Goal: Information Seeking & Learning: Learn about a topic

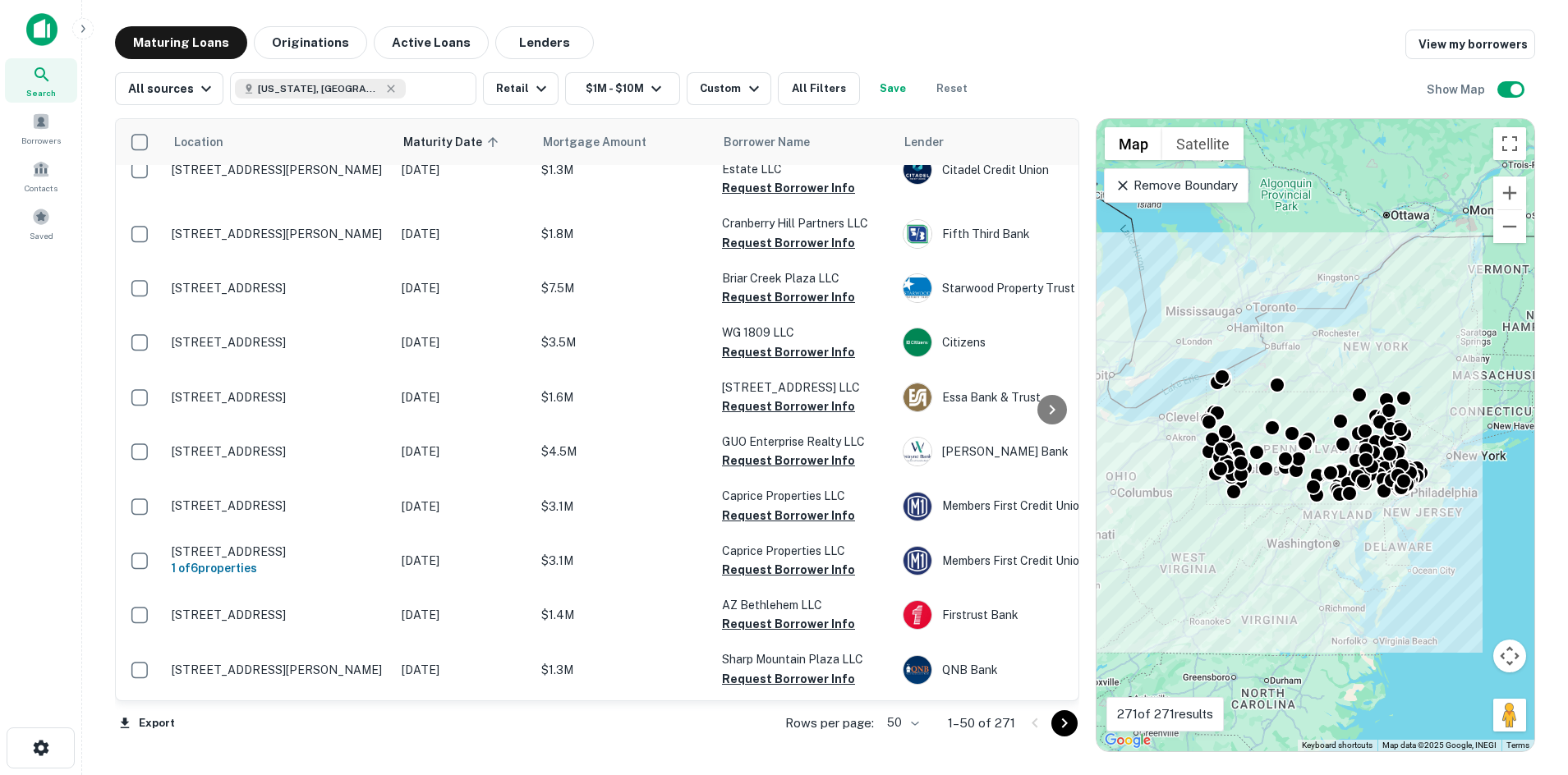
click at [679, 709] on div "Export Rows per page: 50 ** 1–50 of 271" at bounding box center [597, 724] width 964 height 45
click at [52, 130] on div "Borrowers" at bounding box center [41, 129] width 73 height 45
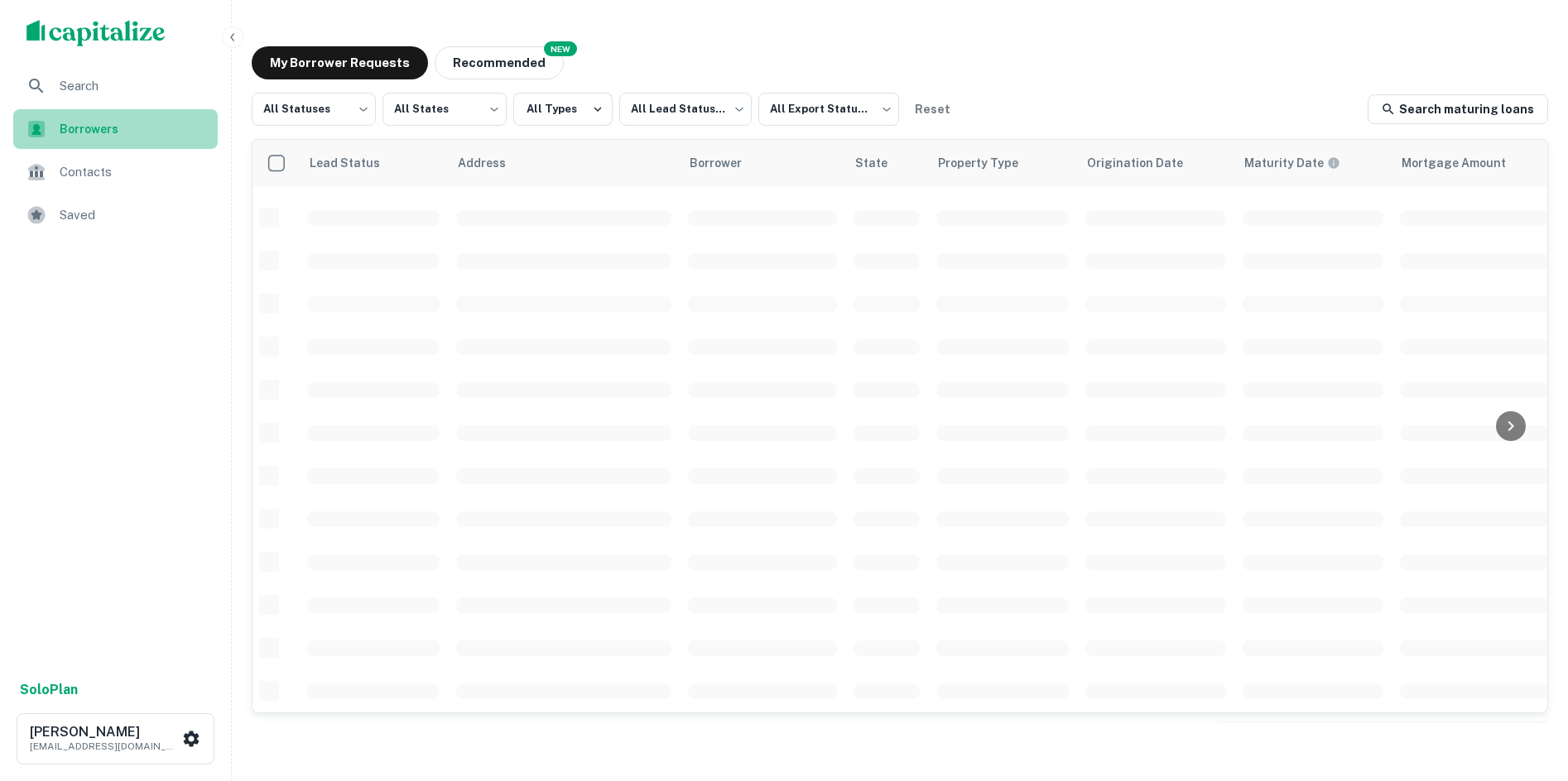
click at [104, 116] on div "Borrowers" at bounding box center [116, 129] width 205 height 40
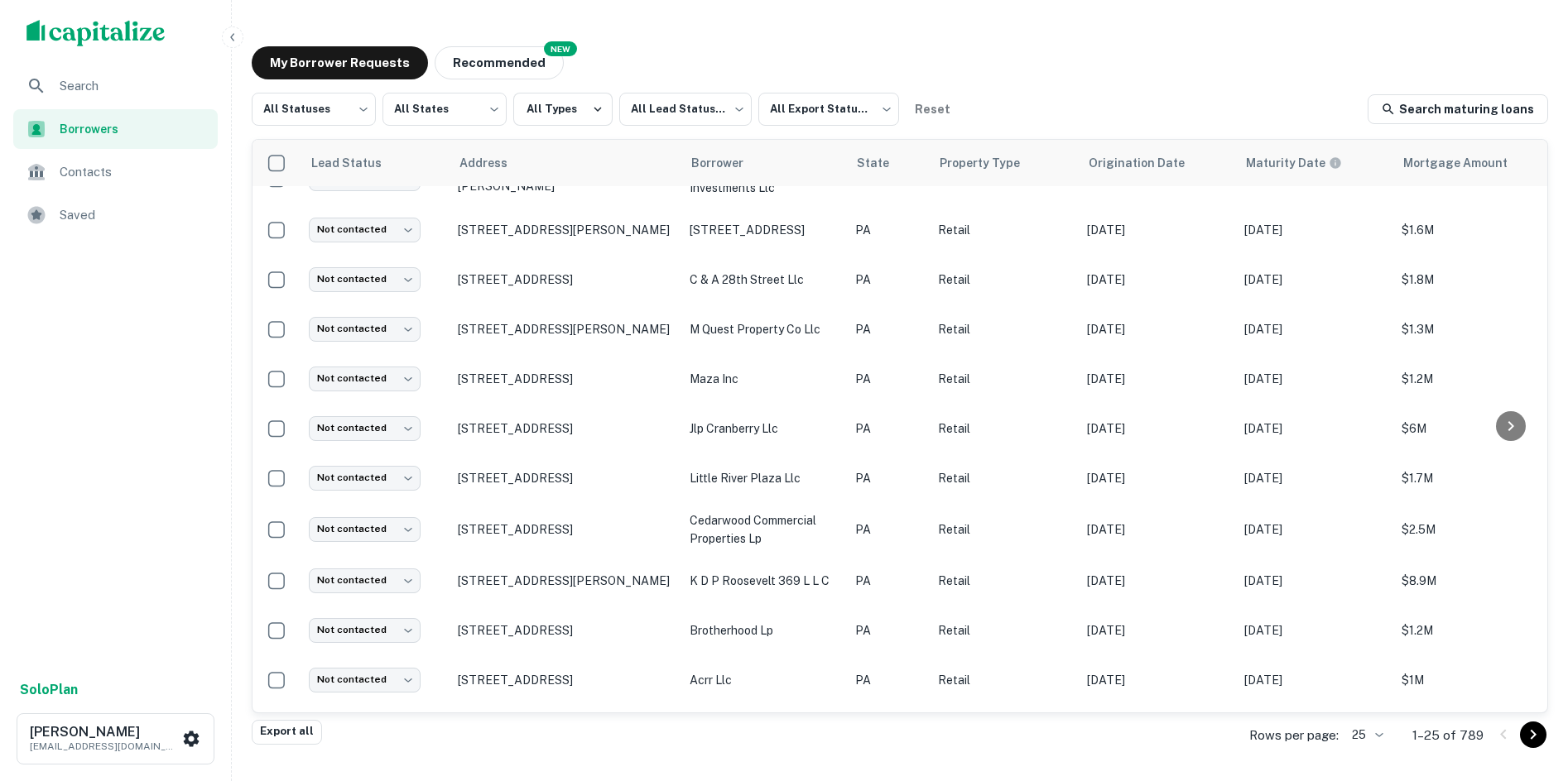
click at [209, 315] on div "Search Borrowers Contacts Saved" at bounding box center [115, 369] width 231 height 605
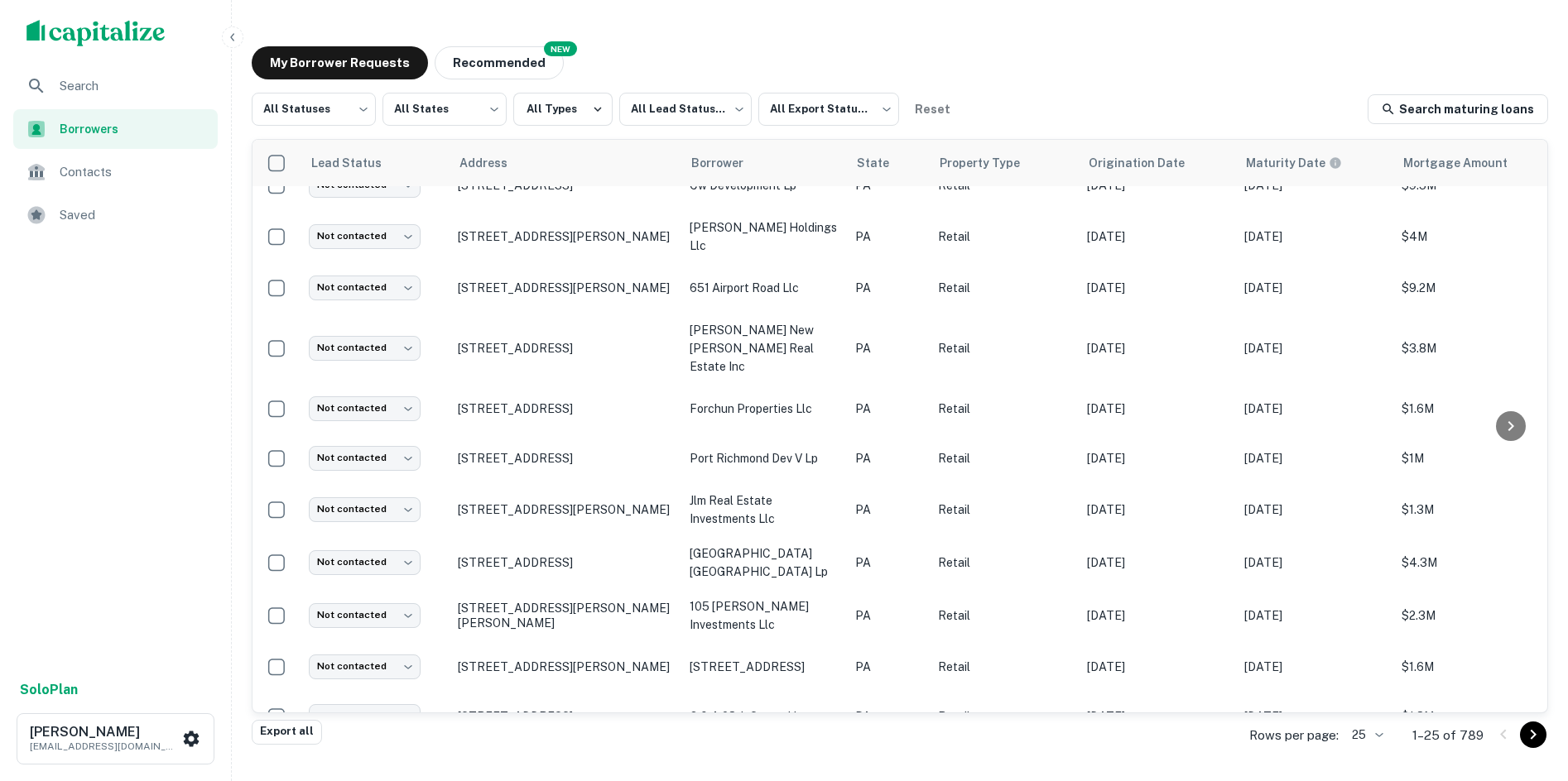
scroll to position [0, 0]
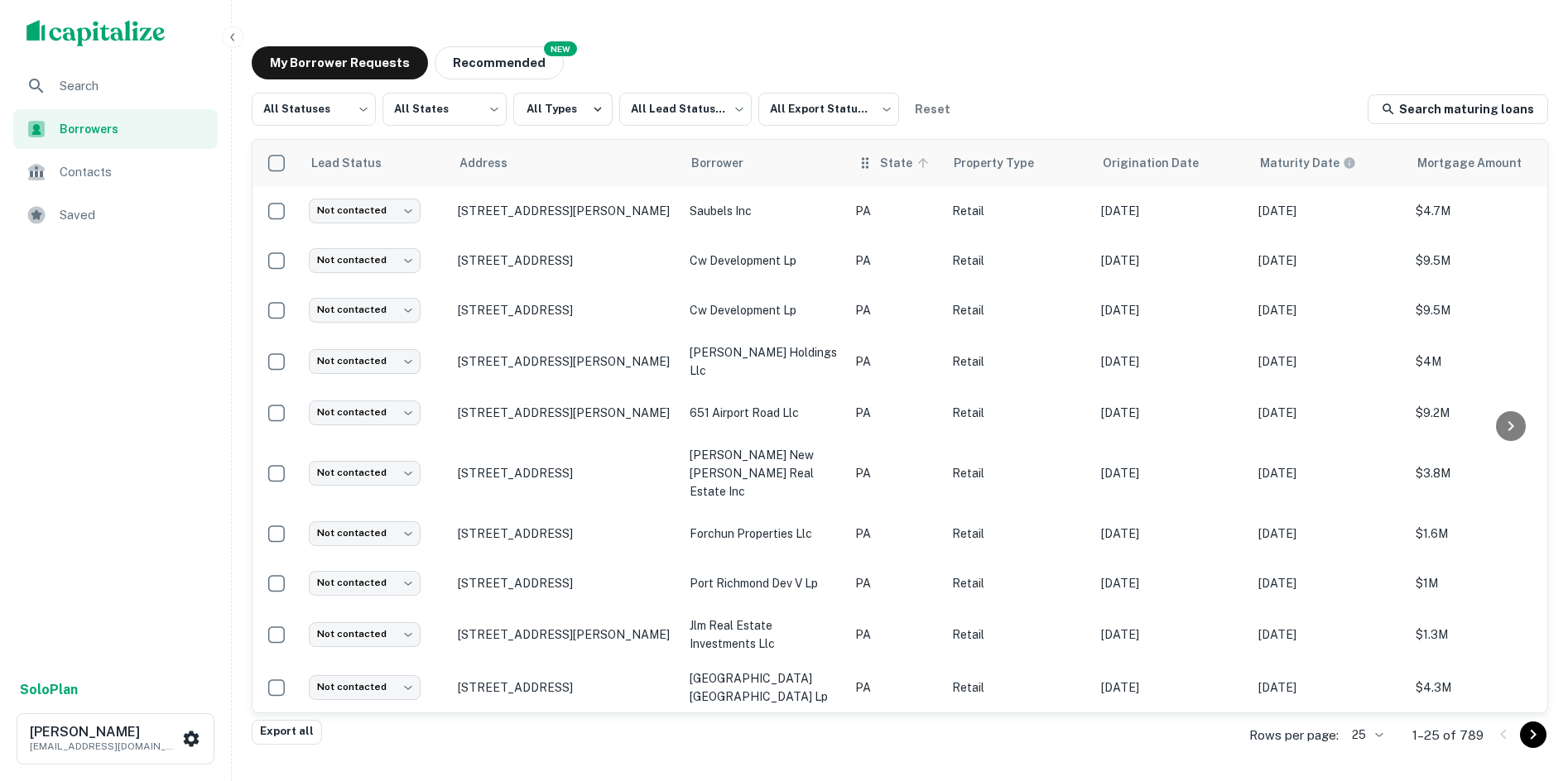
click at [909, 167] on span "State" at bounding box center [906, 163] width 54 height 20
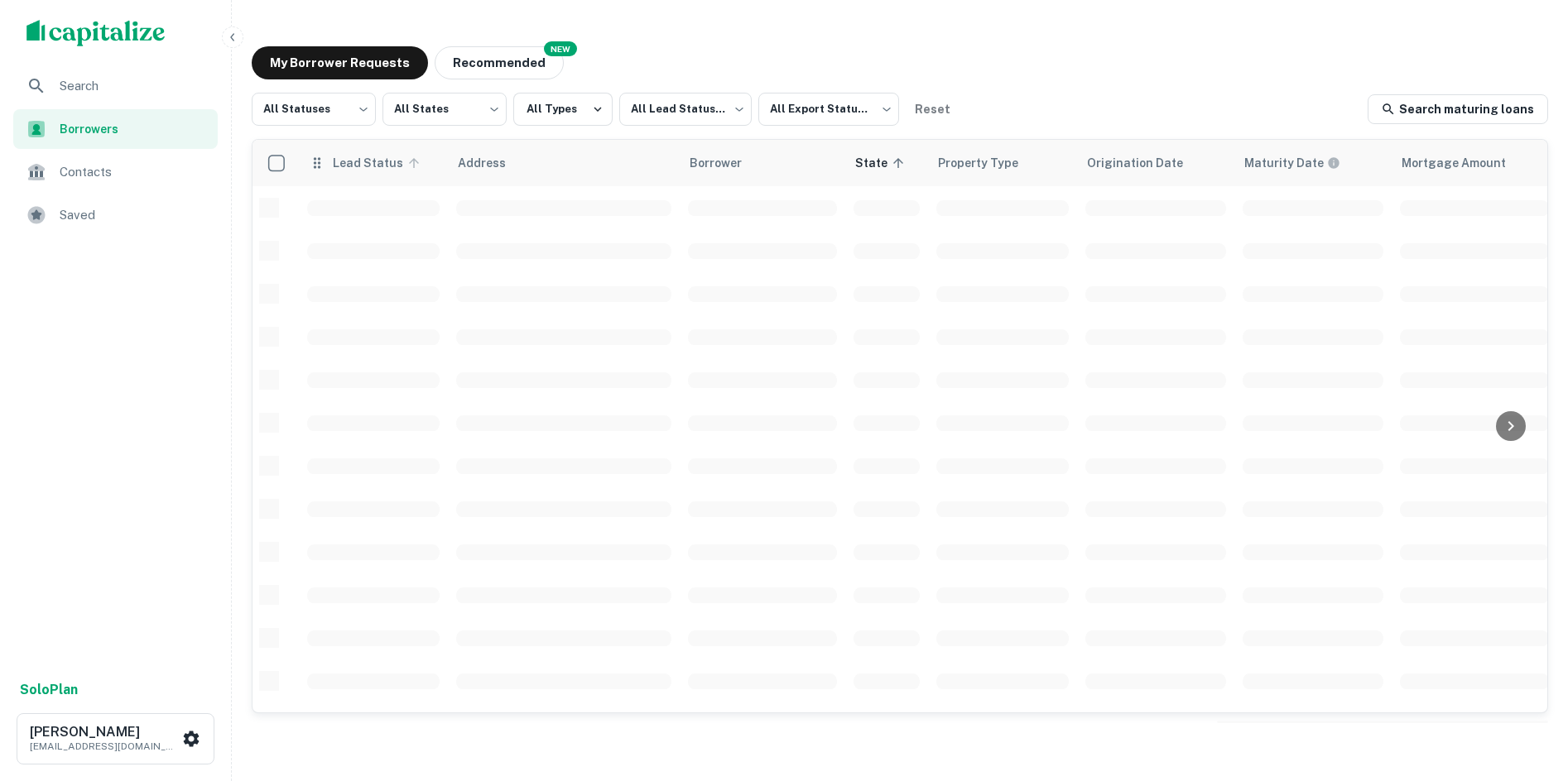
click at [333, 167] on span "Lead Status" at bounding box center [377, 163] width 93 height 20
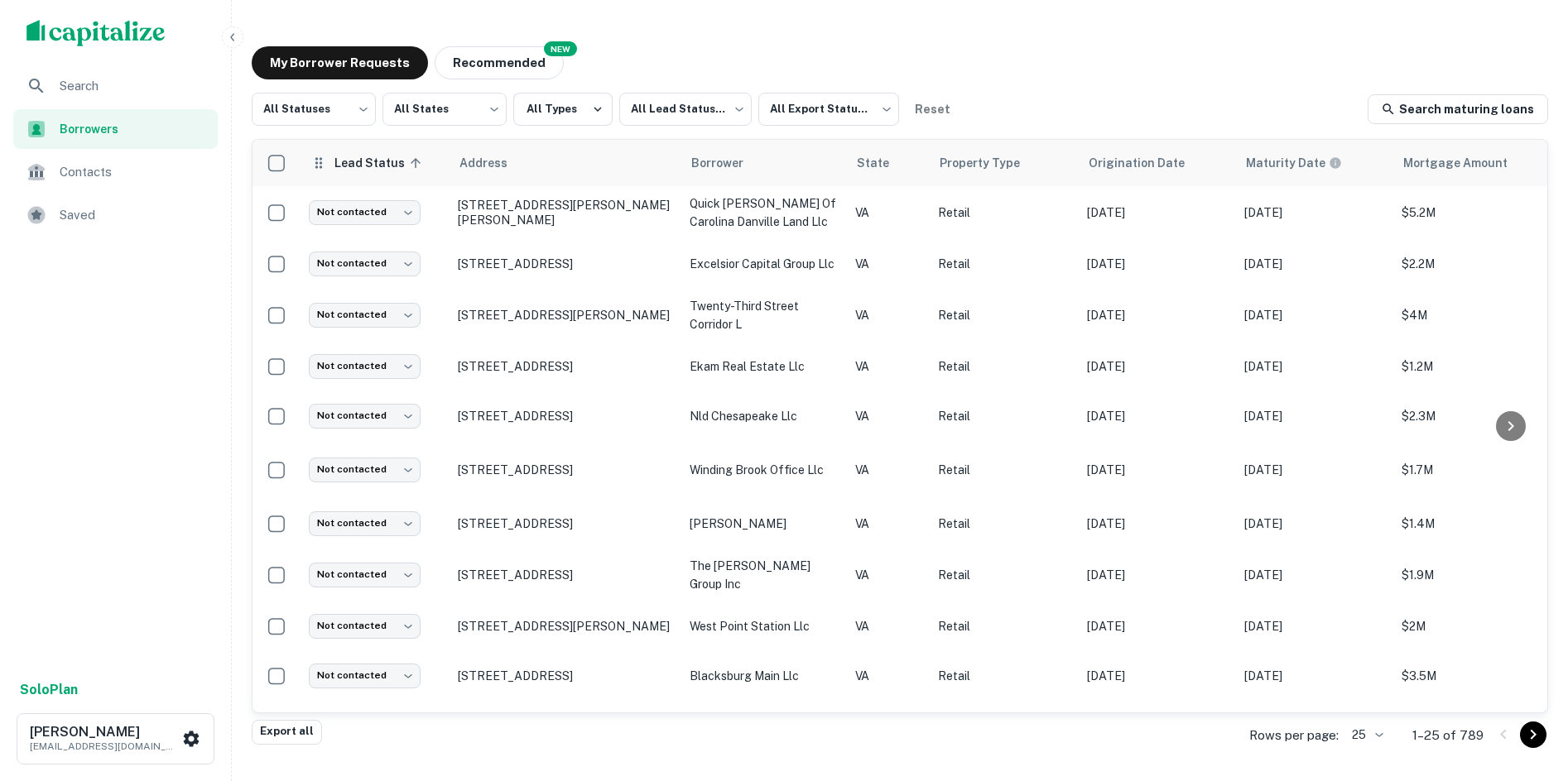
click at [391, 144] on th "Lead Status sorted ascending" at bounding box center [374, 163] width 149 height 47
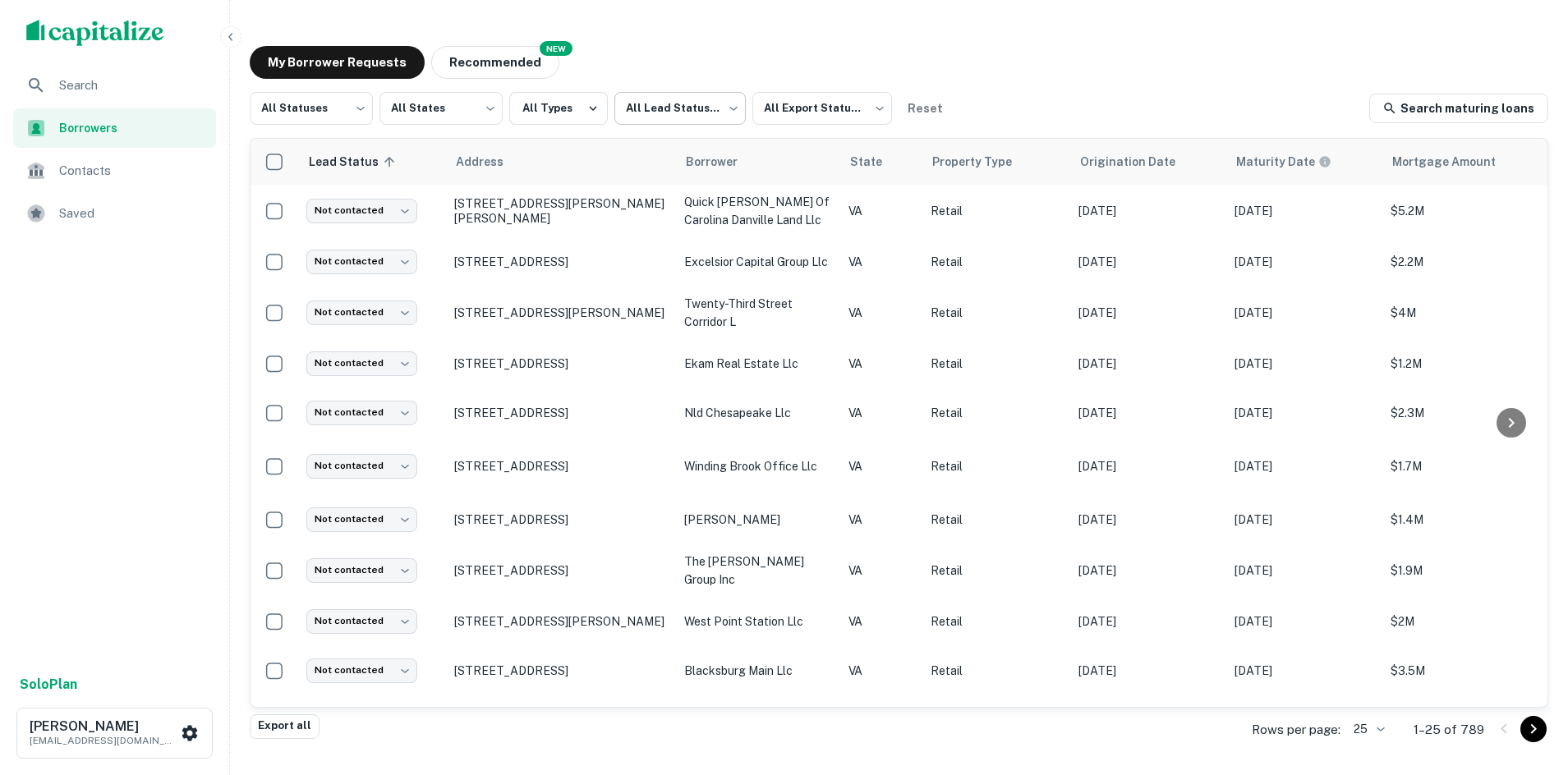
click at [690, 109] on body "Search Borrowers Contacts Saved Solo Plan Max Greenberg mgreenberg@surmount.com…" at bounding box center [784, 387] width 1568 height 775
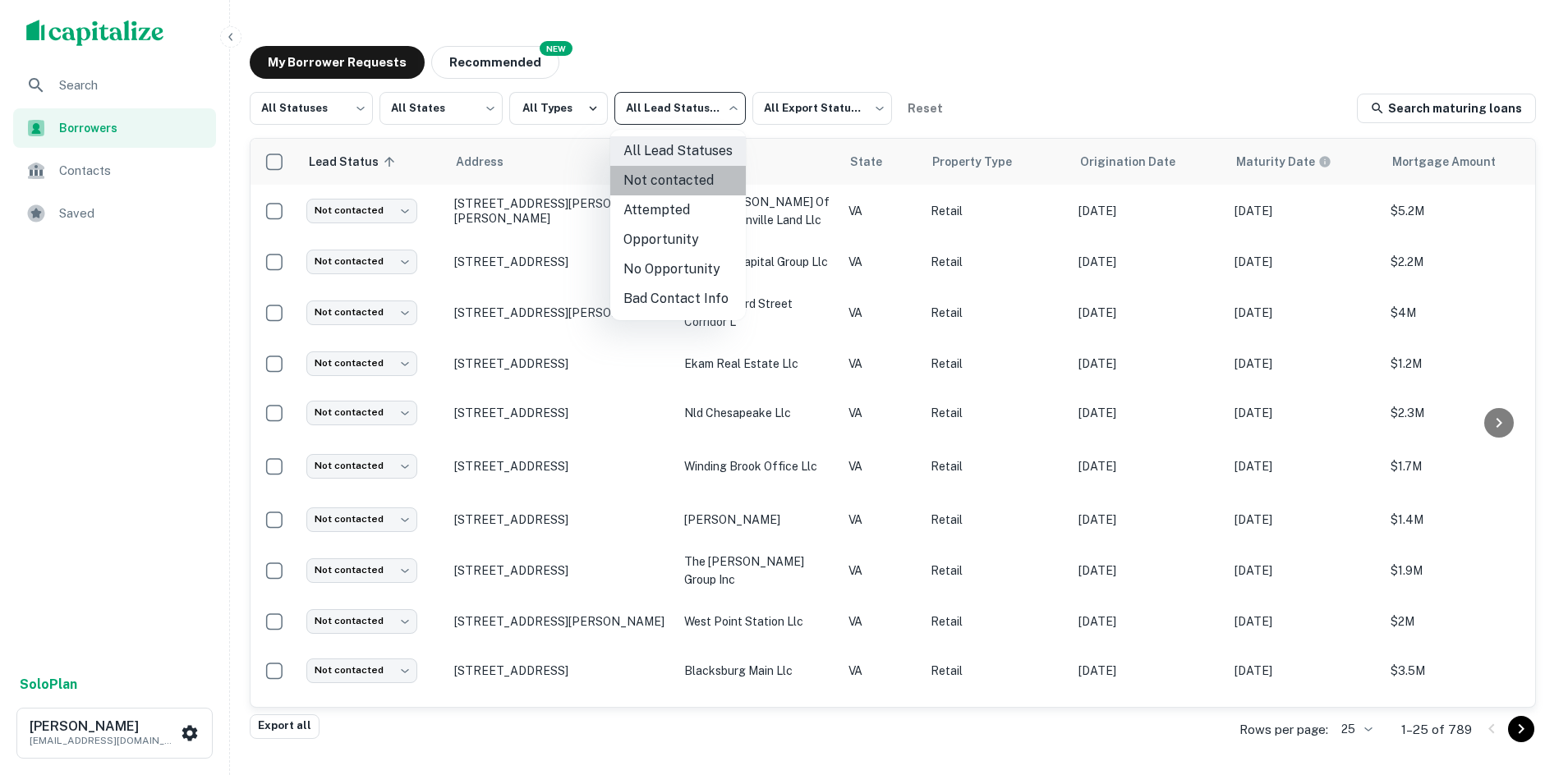
click at [701, 185] on li "Not contacted" at bounding box center [678, 180] width 135 height 30
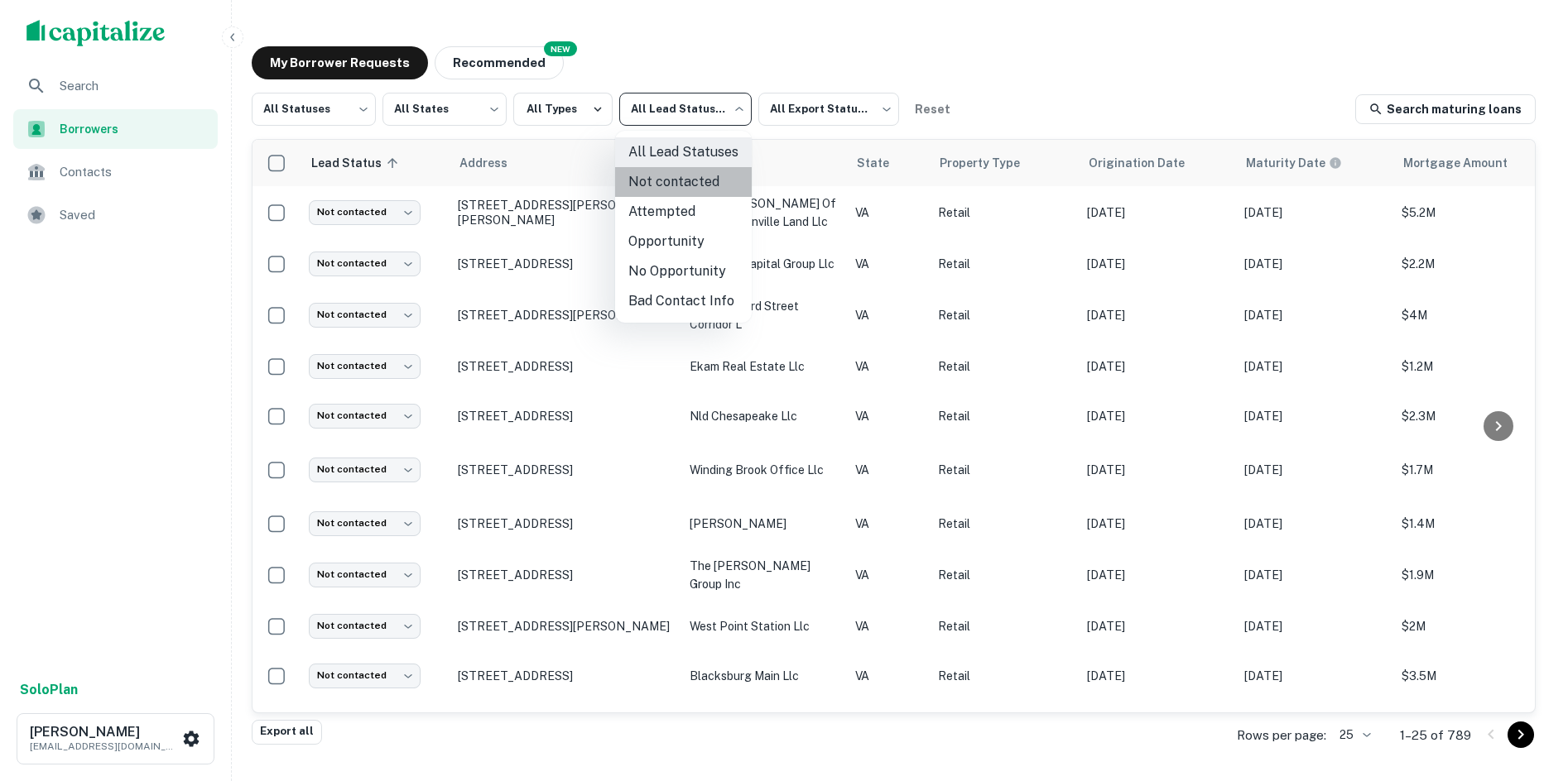
type input "****"
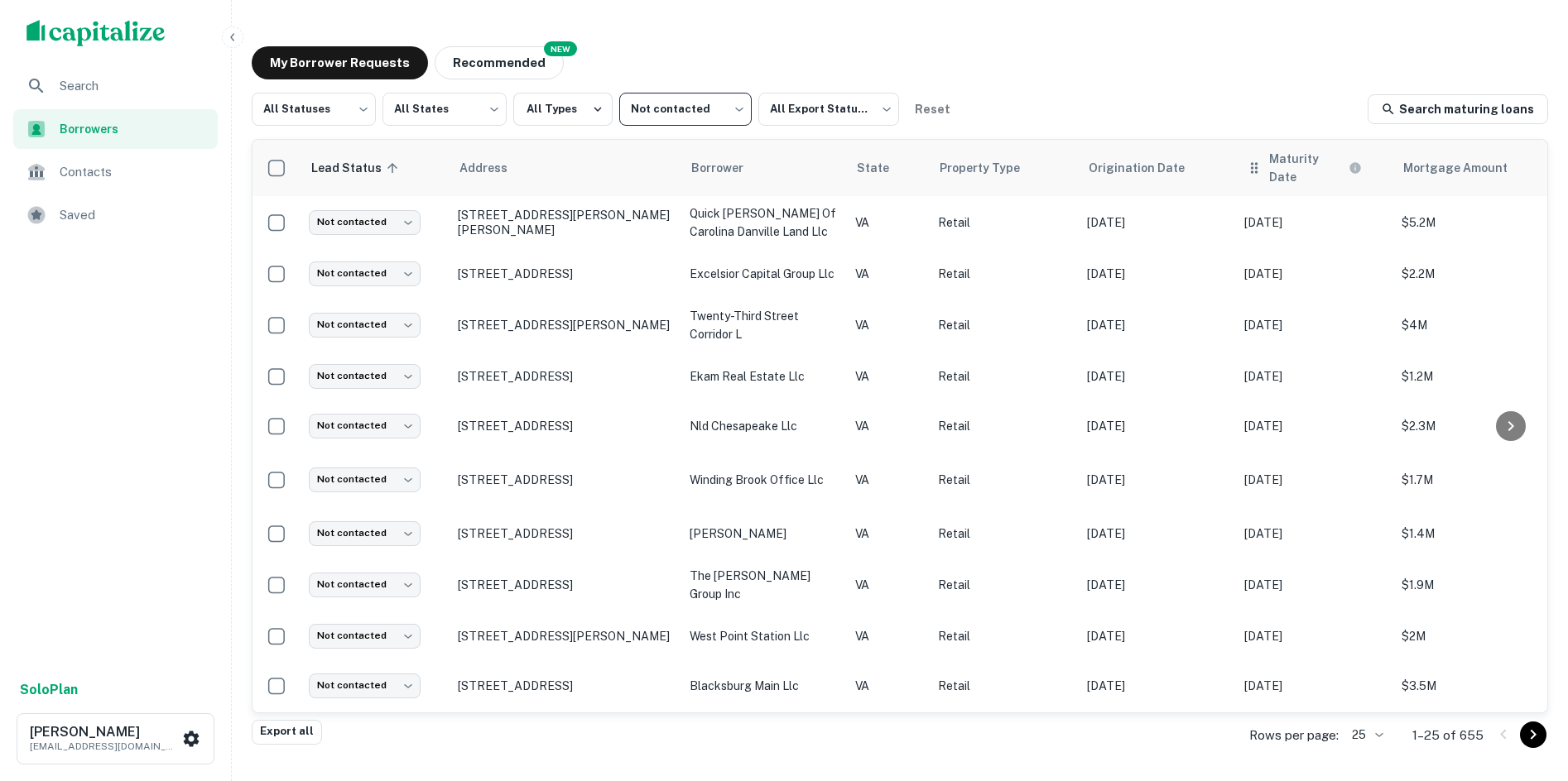
click at [1321, 178] on th "Maturity Date" at bounding box center [1313, 168] width 157 height 57
click at [1302, 160] on h6 "Maturity Date" at bounding box center [1307, 168] width 76 height 36
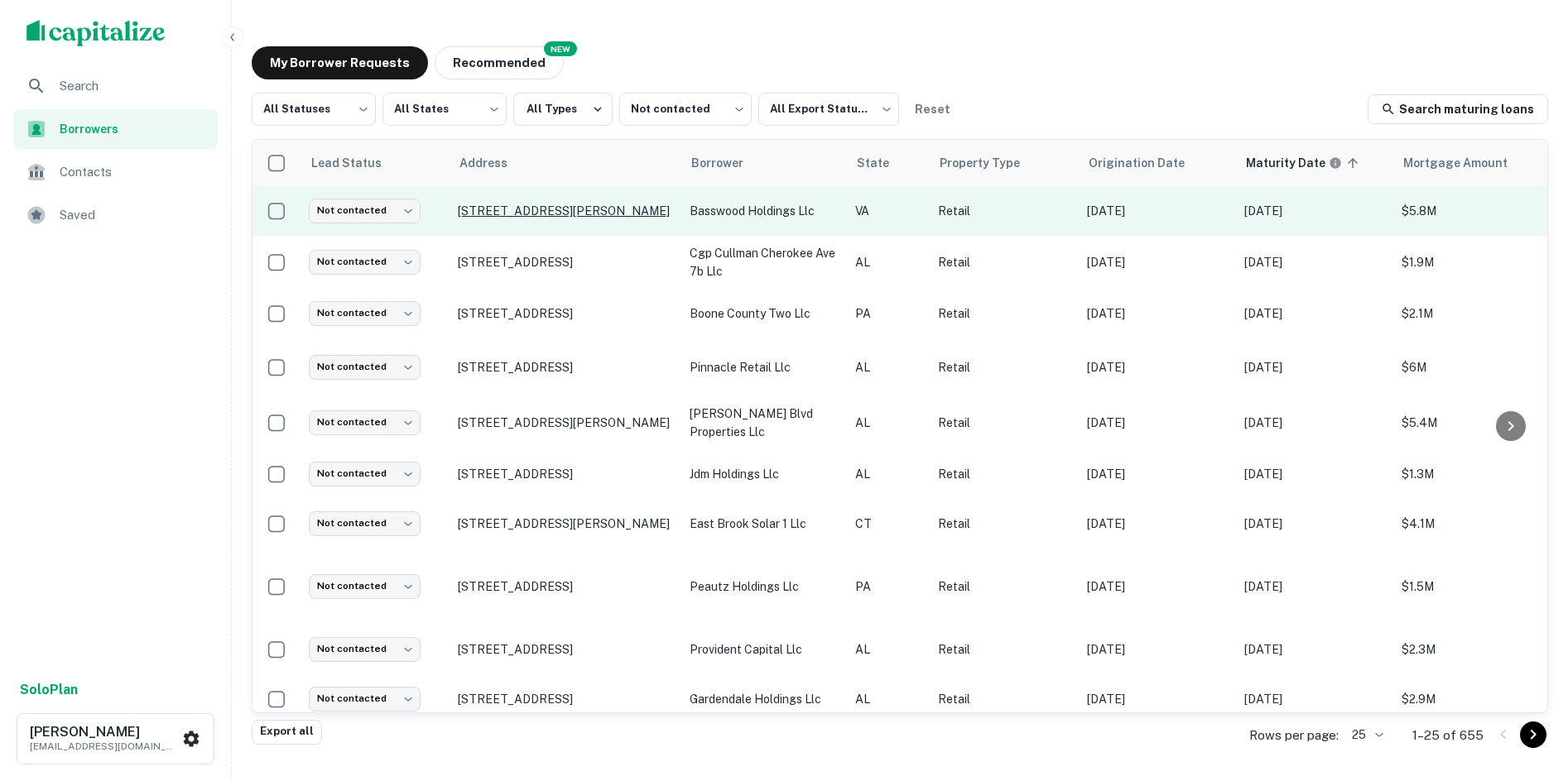
click at [546, 206] on p "457 Charles H Dimmock Pkwy Colonial Heights, VA23834" at bounding box center [565, 211] width 216 height 15
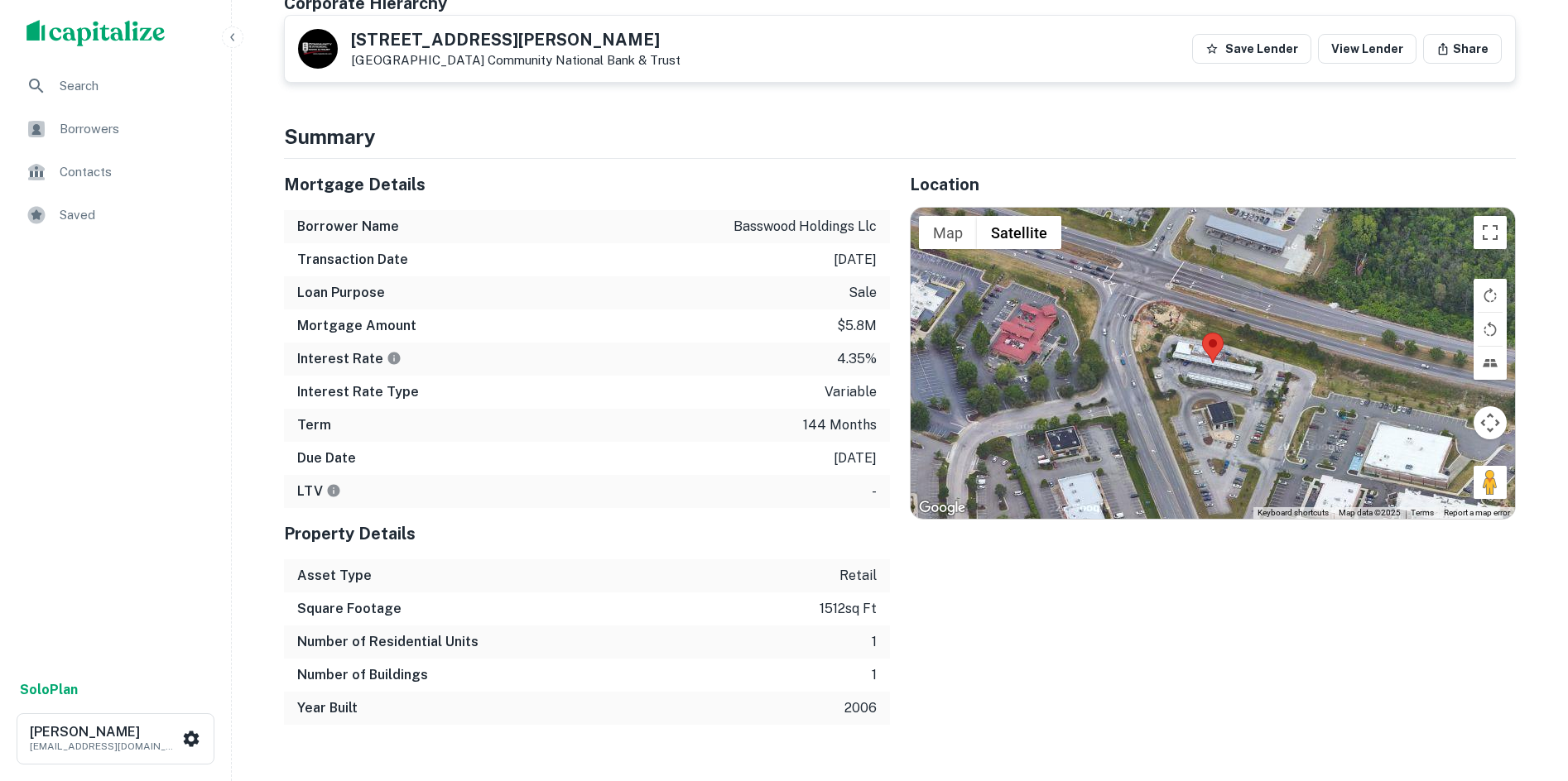
scroll to position [828, 0]
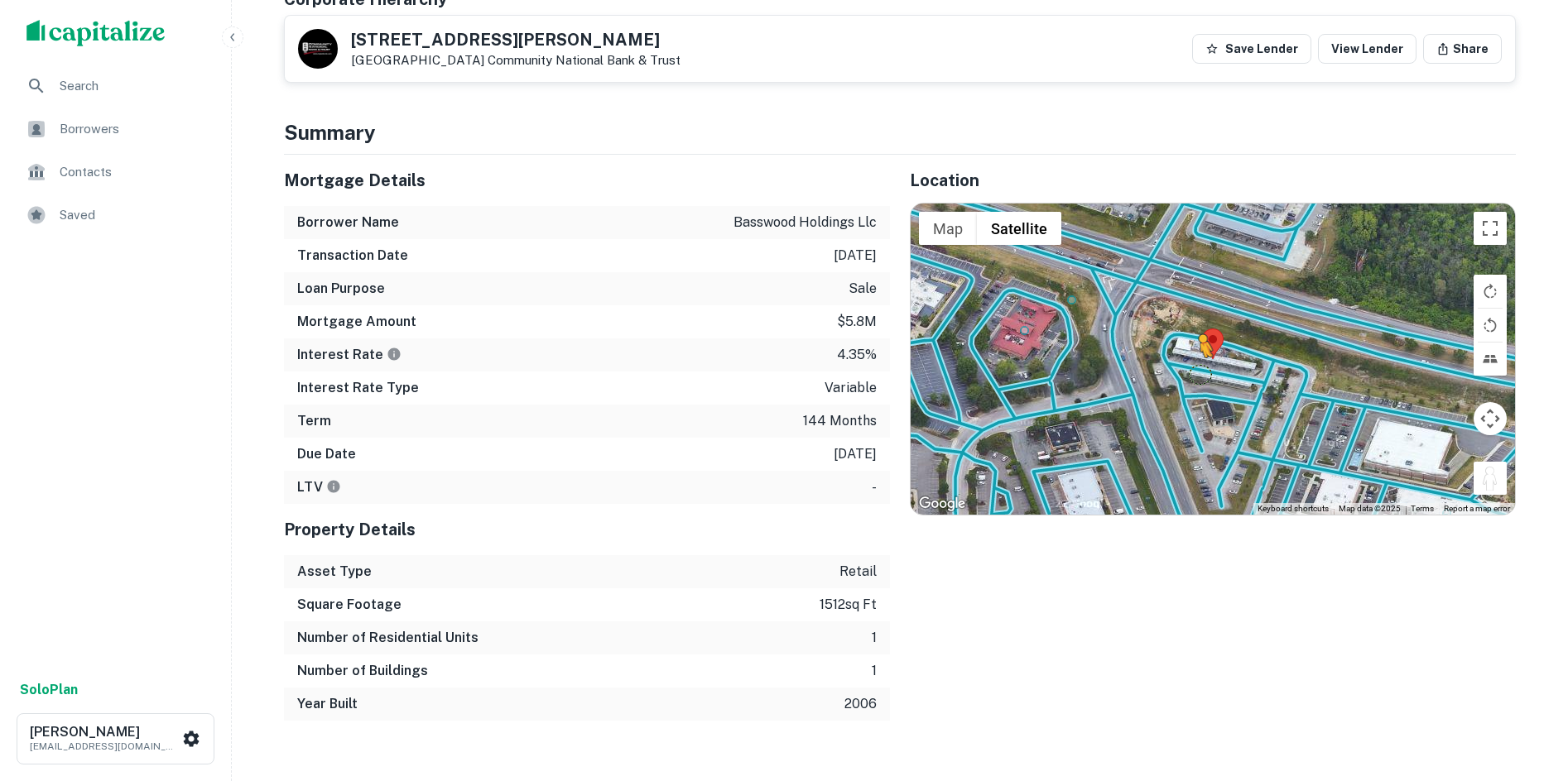
drag, startPoint x: 1497, startPoint y: 459, endPoint x: 1185, endPoint y: 355, distance: 328.9
click at [1185, 355] on div "To activate drag with keyboard, press Alt + Enter. Once in keyboard drag state,…" at bounding box center [1213, 359] width 605 height 311
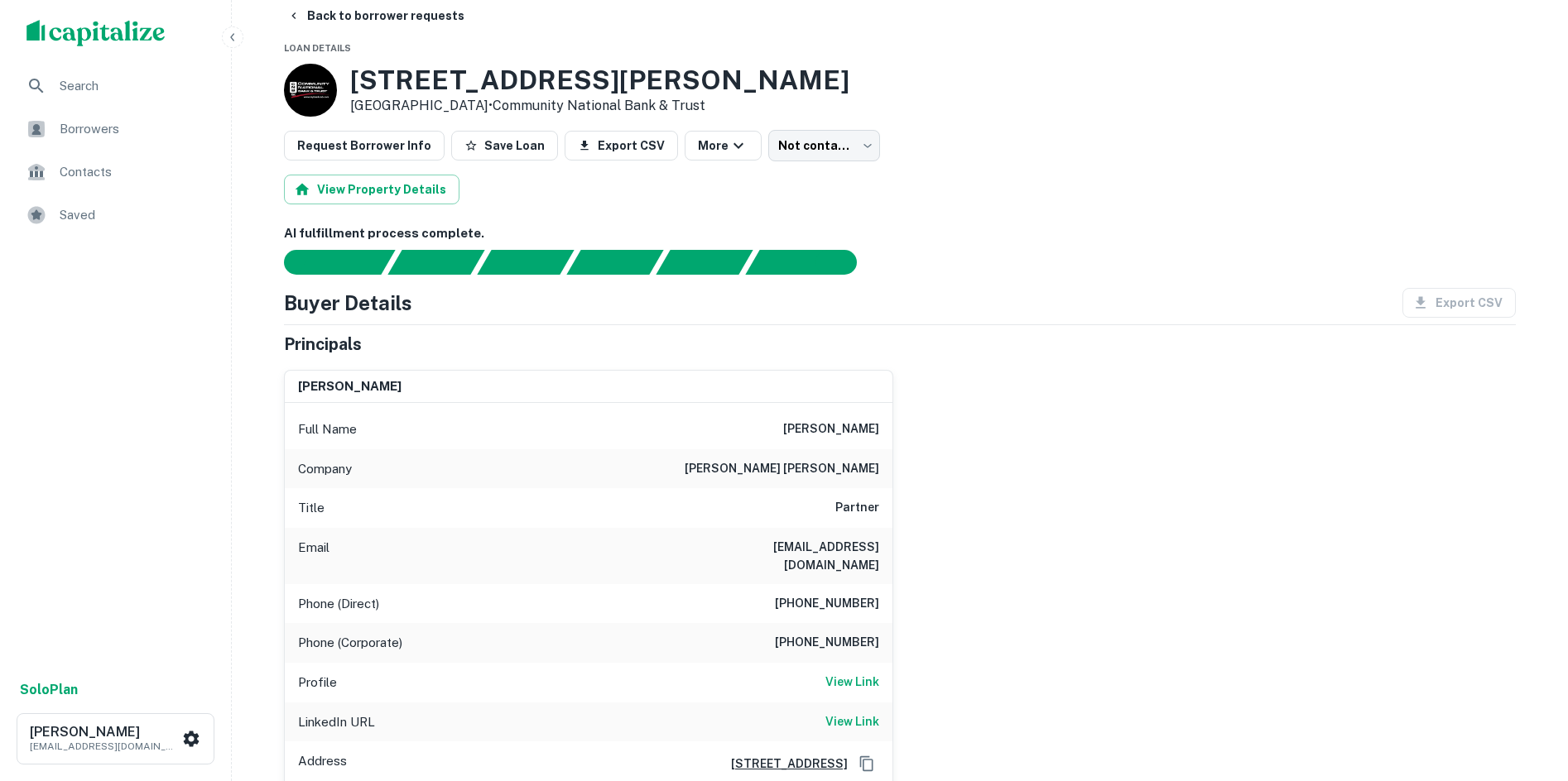
scroll to position [0, 0]
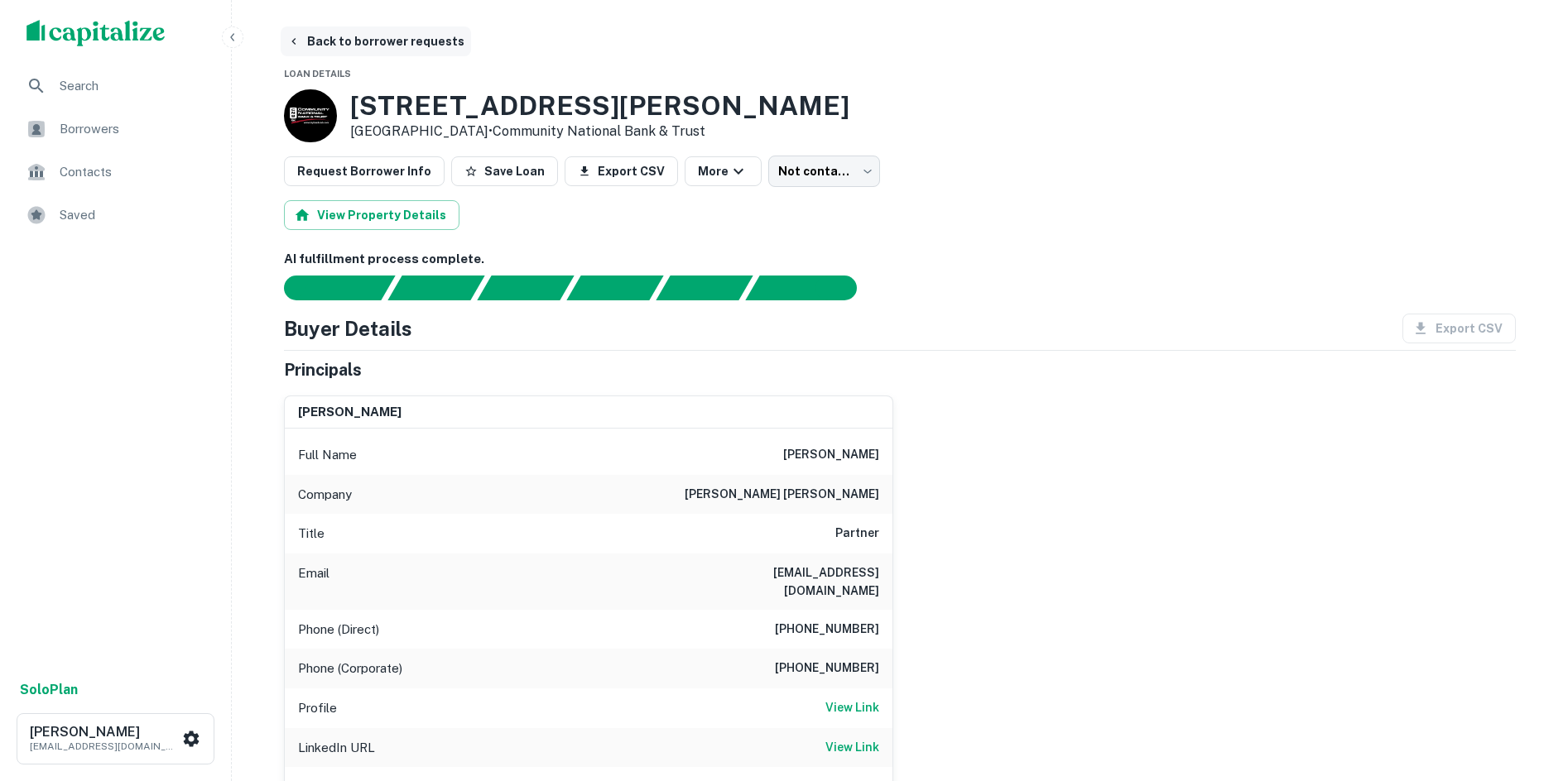
click at [327, 41] on button "Back to borrower requests" at bounding box center [375, 41] width 190 height 30
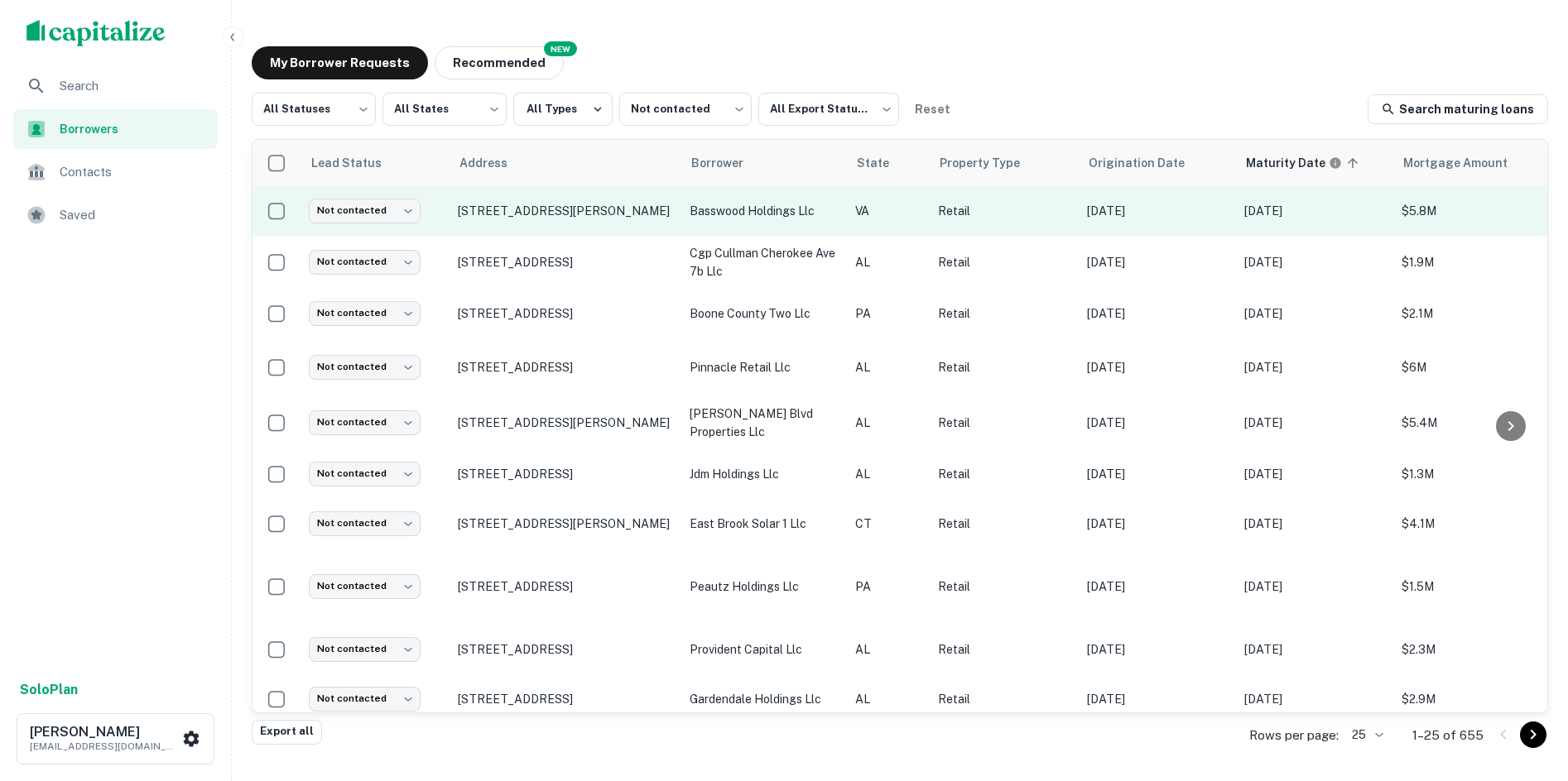
click at [744, 219] on p "basswood holdings llc" at bounding box center [764, 211] width 149 height 19
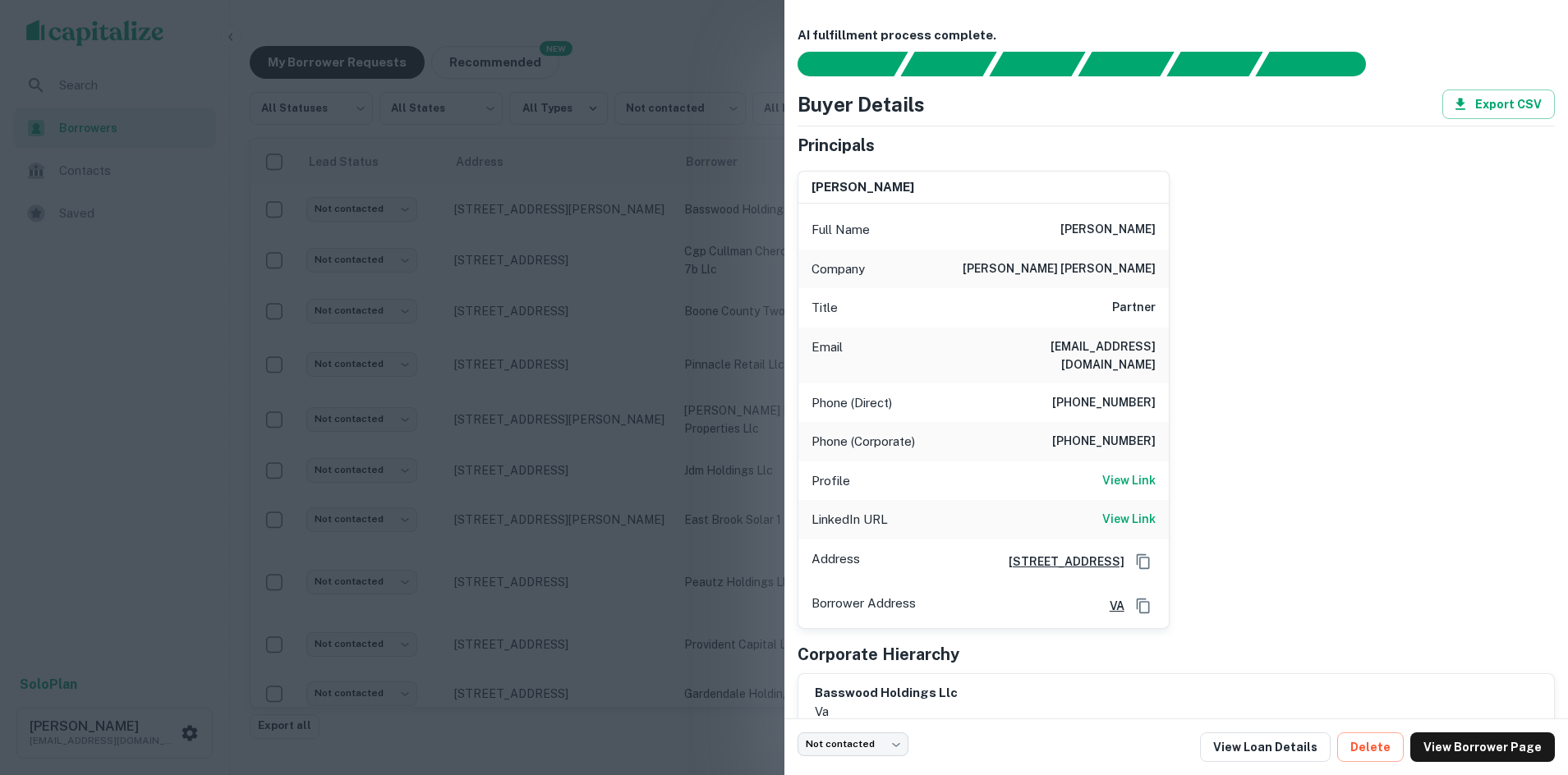
click at [677, 129] on div at bounding box center [784, 387] width 1568 height 775
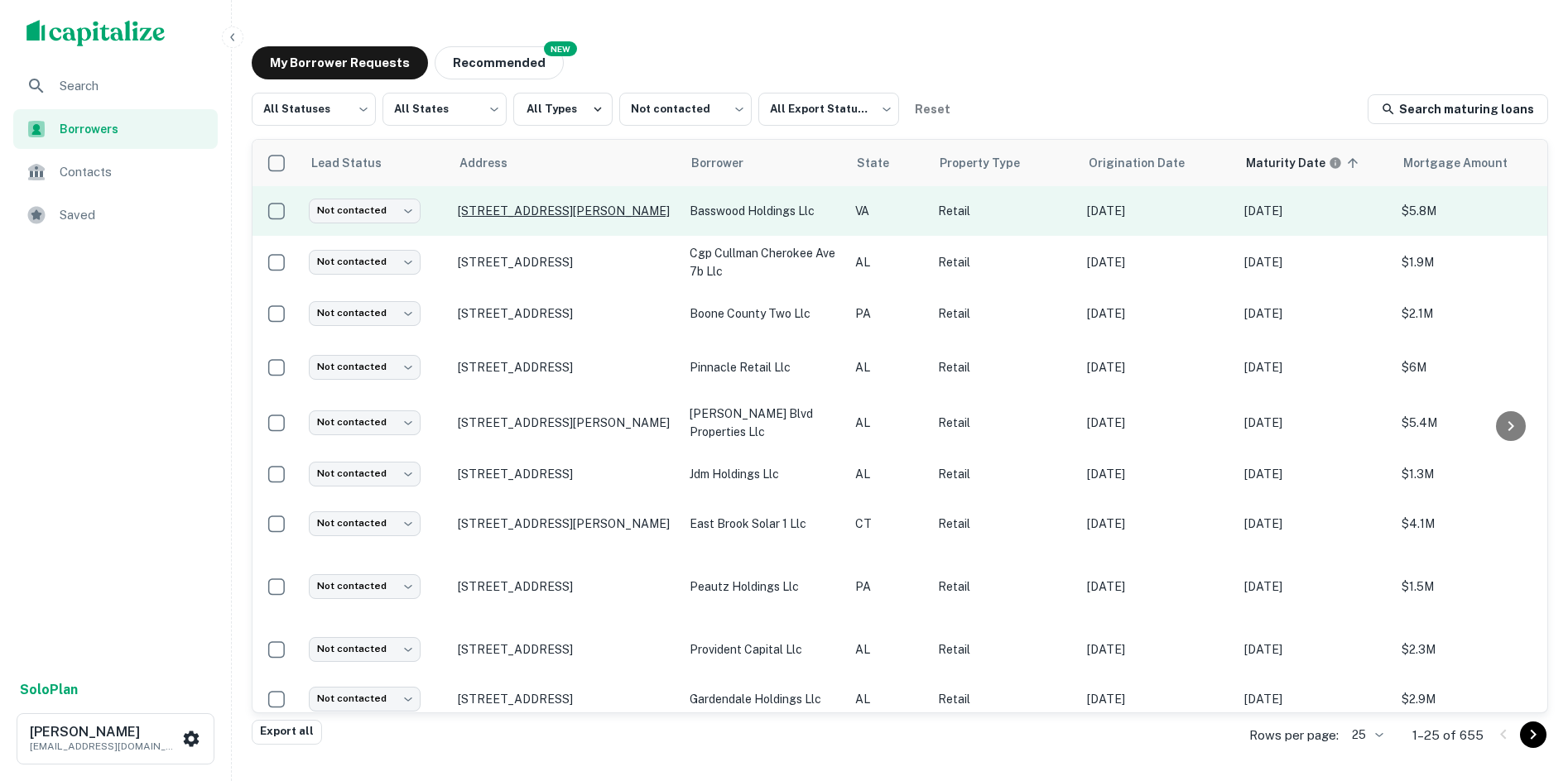
click at [550, 218] on p "457 Charles H Dimmock Pkwy Colonial Heights, VA23834" at bounding box center [565, 211] width 216 height 15
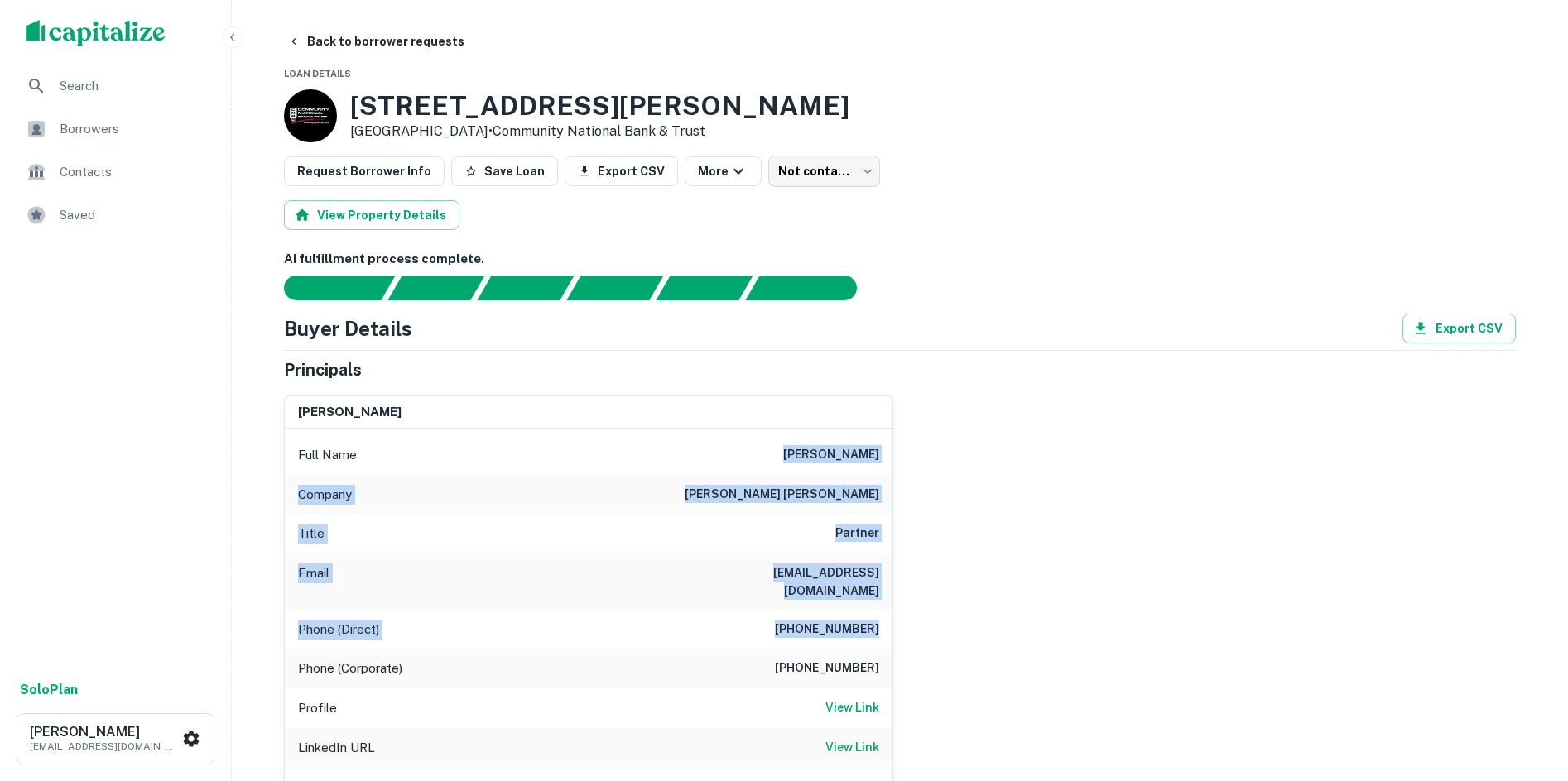
drag, startPoint x: 759, startPoint y: 441, endPoint x: 885, endPoint y: 593, distance: 197.4
click at [885, 593] on div "Full Name john m. mercer Company williams mullen Title Partner Email jmercer@wi…" at bounding box center [588, 643] width 608 height 428
click at [1191, 534] on div "john m. mercer Full Name john m. mercer Company williams mullen Title Partner E…" at bounding box center [893, 619] width 1245 height 475
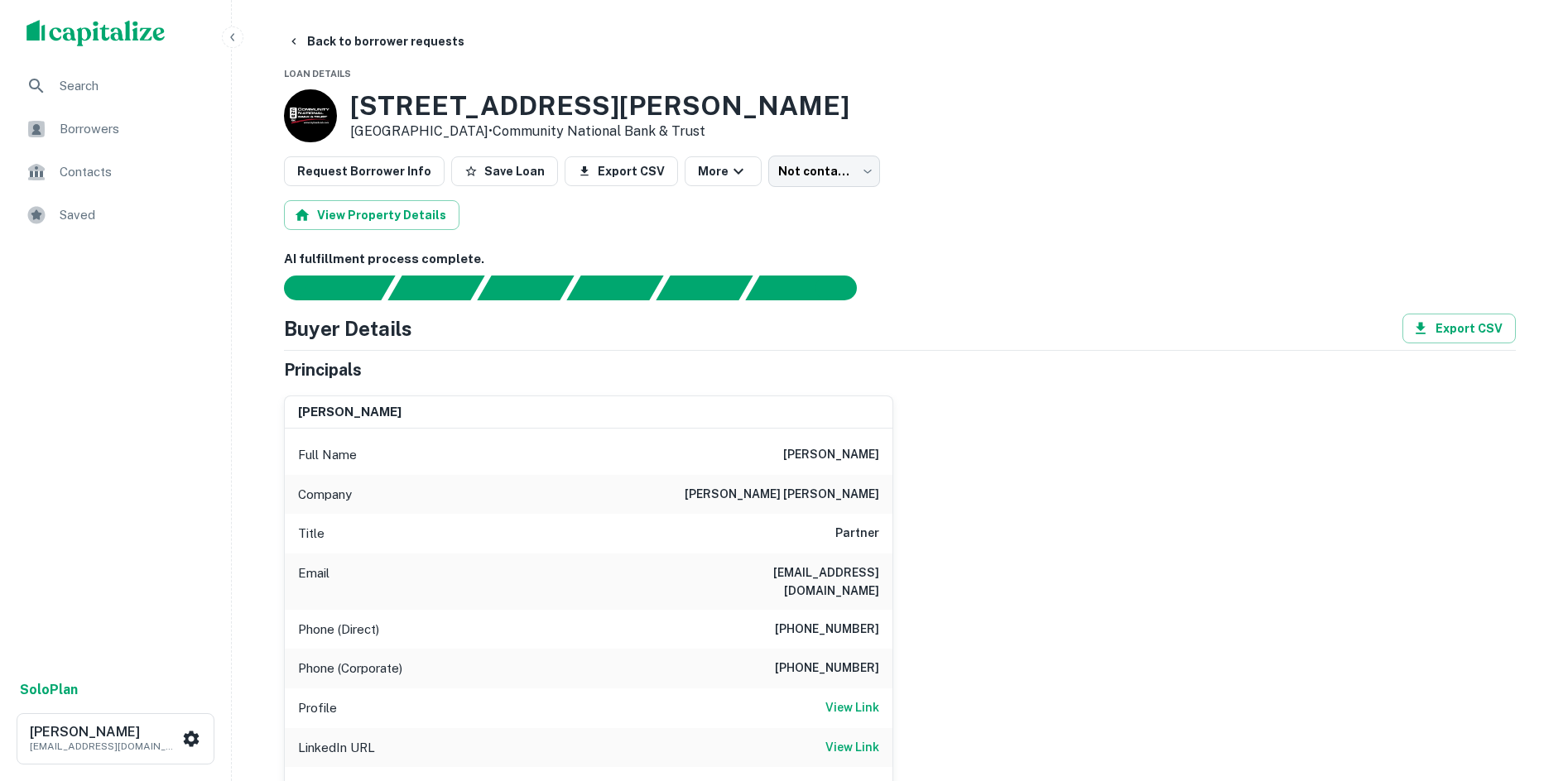
drag, startPoint x: 599, startPoint y: 68, endPoint x: 995, endPoint y: 85, distance: 396.4
click at [1025, 96] on div "457 Charles H Dimmock Pkwy Colonial Heights, VA23834 • Community National Bank …" at bounding box center [899, 116] width 1232 height 53
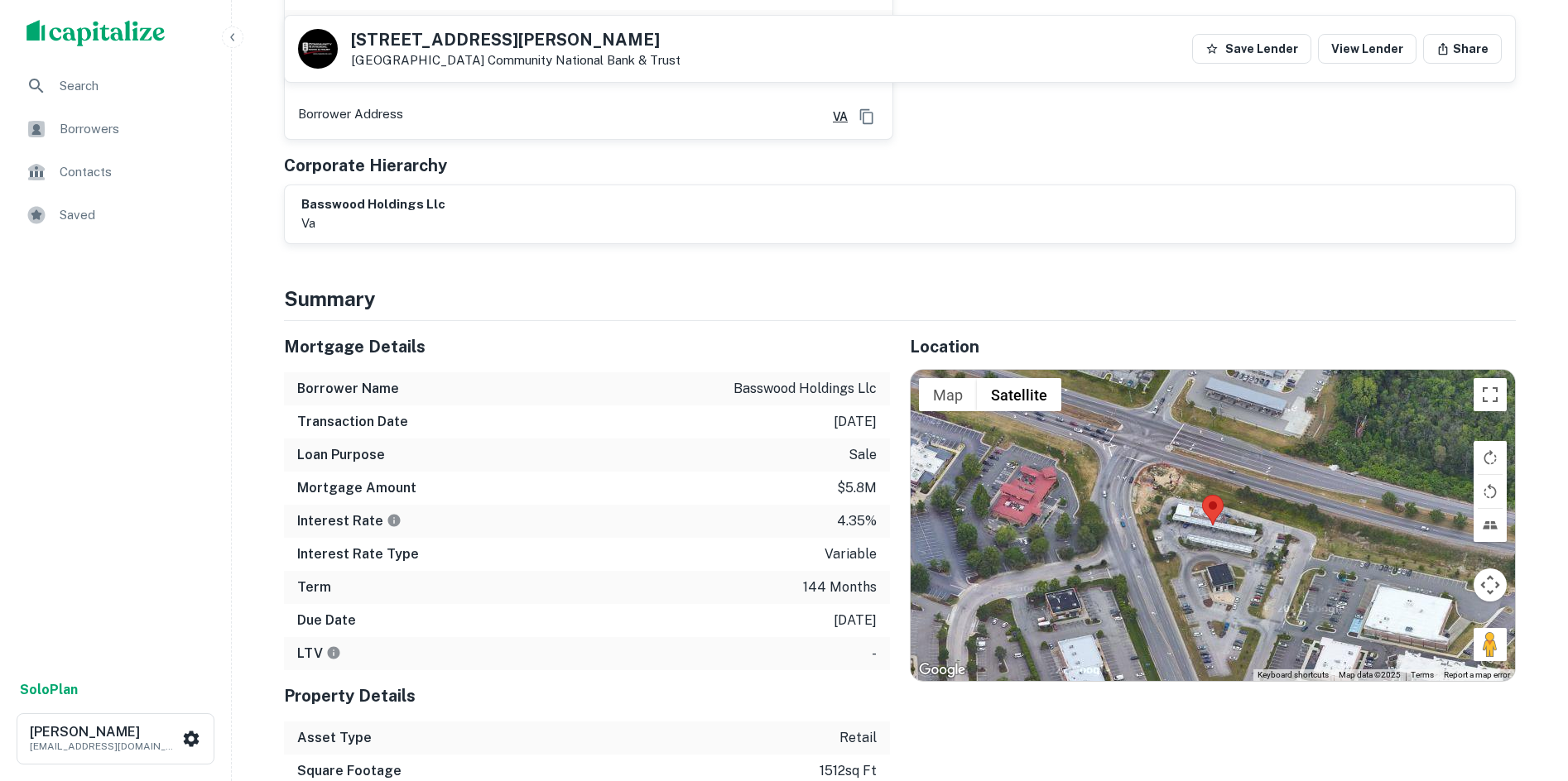
scroll to position [662, 0]
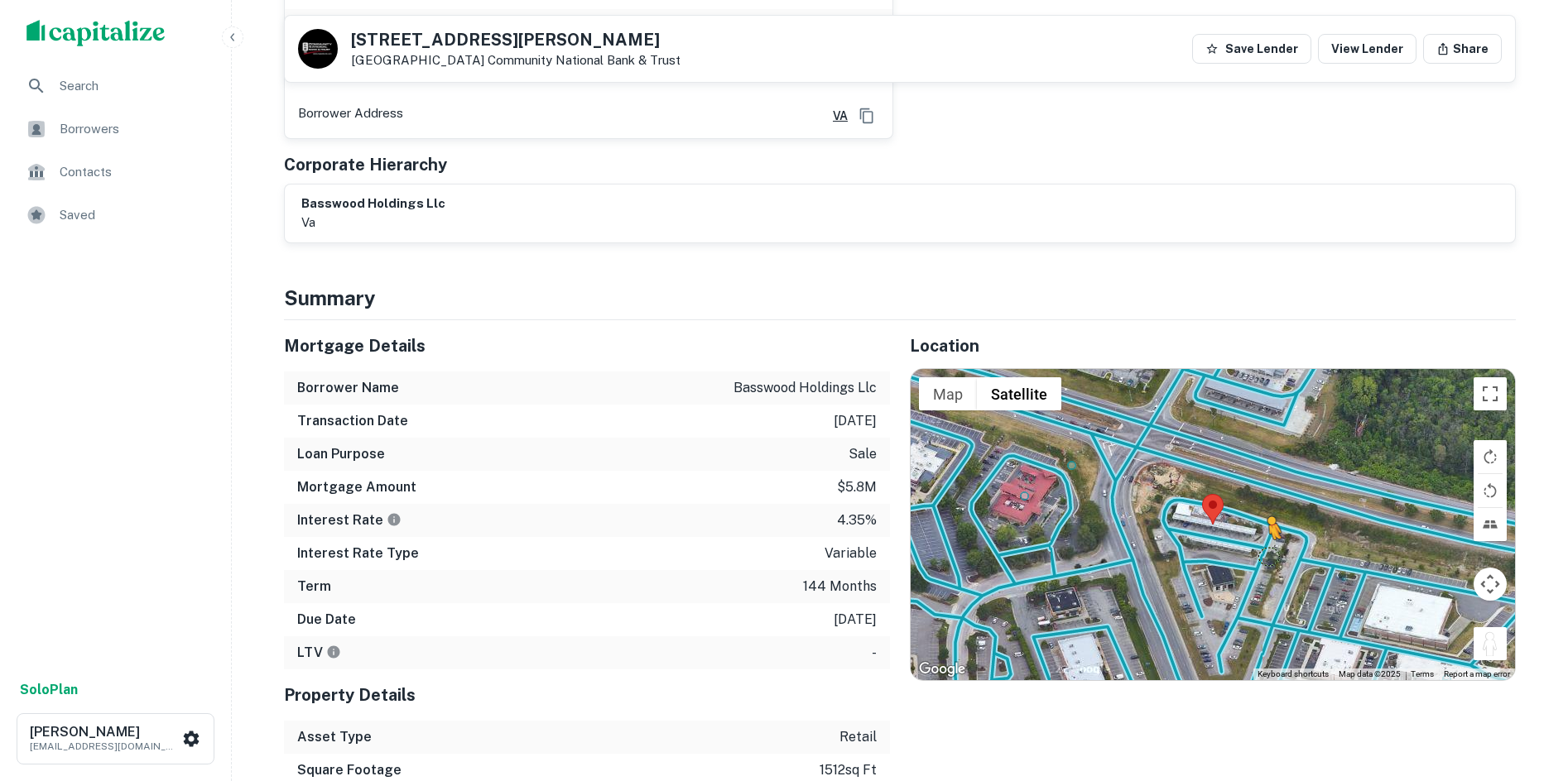
drag, startPoint x: 1488, startPoint y: 636, endPoint x: 1265, endPoint y: 538, distance: 243.6
click at [1268, 538] on div "To activate drag with keyboard, press Alt + Enter. Once in keyboard drag state,…" at bounding box center [1213, 525] width 605 height 311
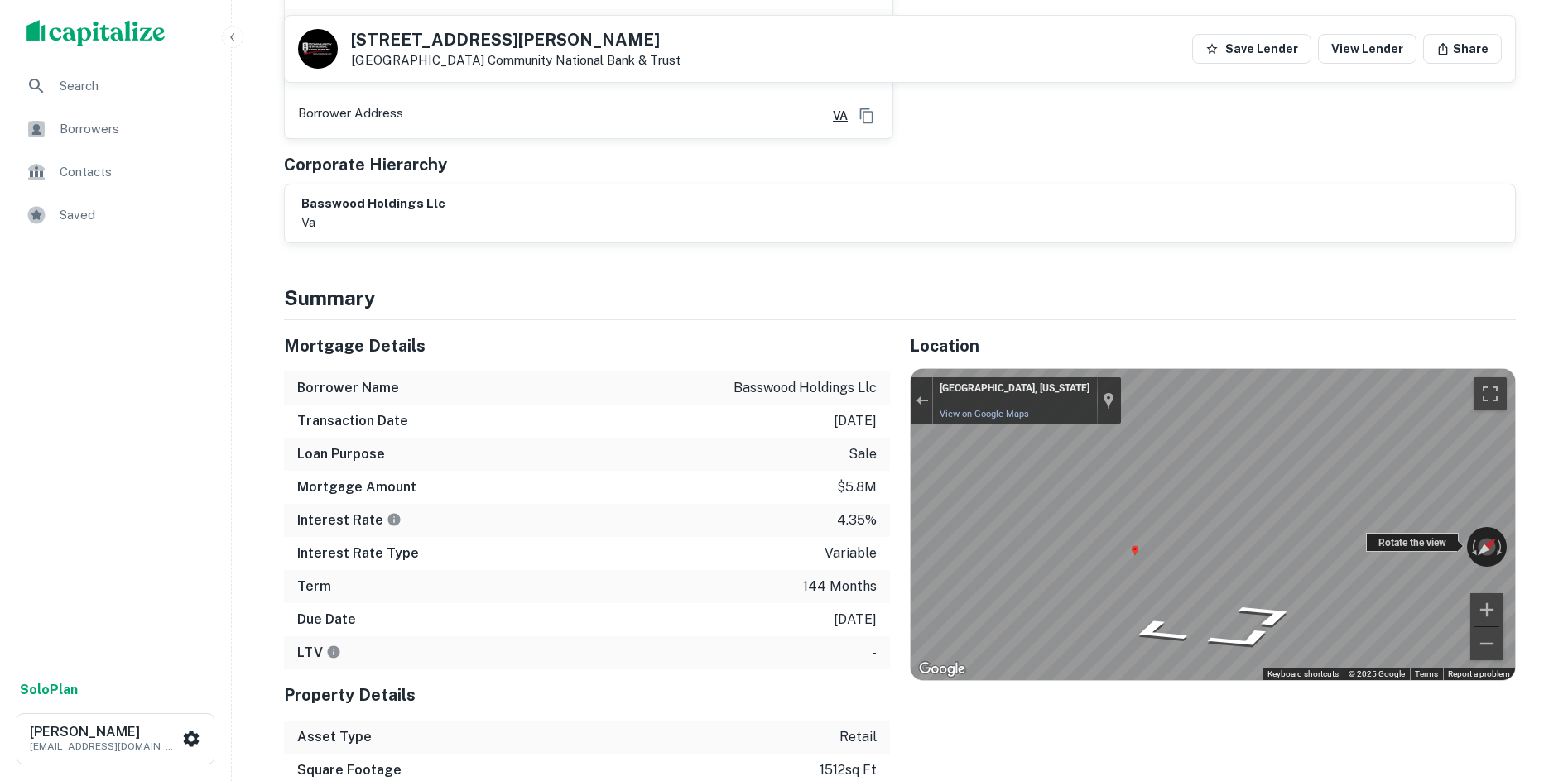
click at [1448, 521] on div "← Move left → Move right ↑ Move up ↓ Move down + Zoom in - Zoom out Colonial He…" at bounding box center [1213, 525] width 605 height 311
click at [1257, 568] on div "Map" at bounding box center [1213, 525] width 605 height 311
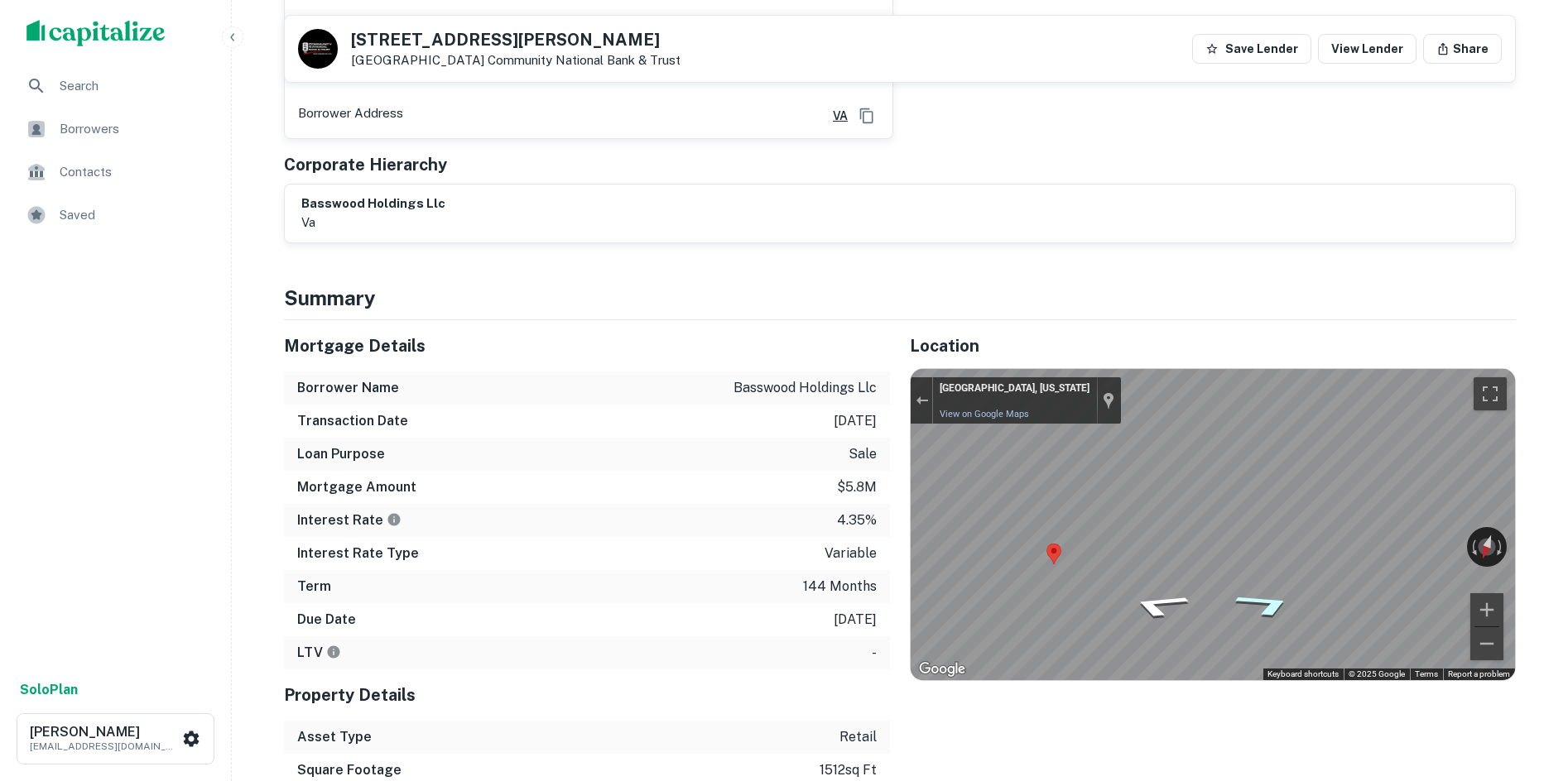
click at [1277, 601] on icon "Go Southwest" at bounding box center [1266, 605] width 115 height 39
click at [1257, 589] on icon "Go South" at bounding box center [1239, 597] width 122 height 35
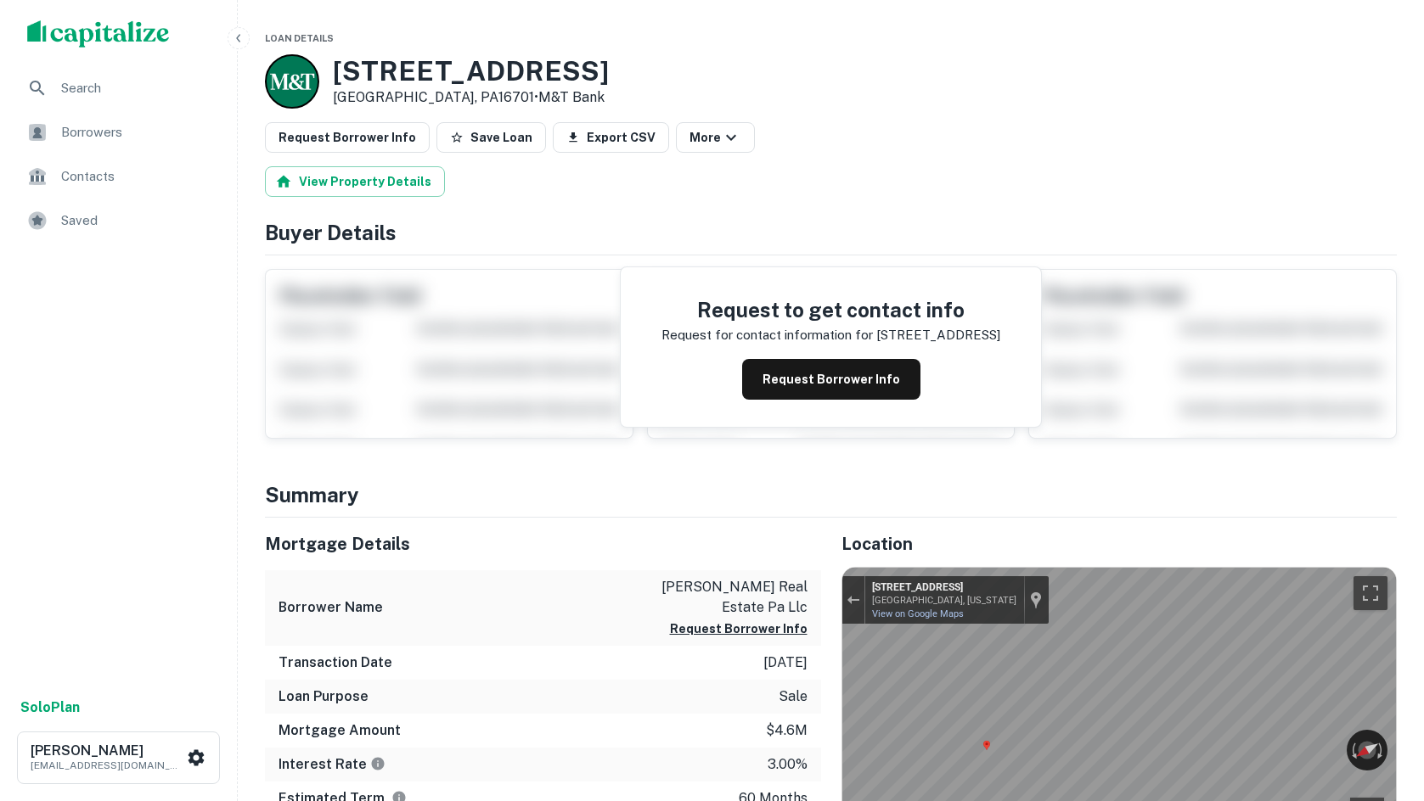
click at [64, 467] on div "Search Borrowers Contacts Saved" at bounding box center [118, 378] width 237 height 620
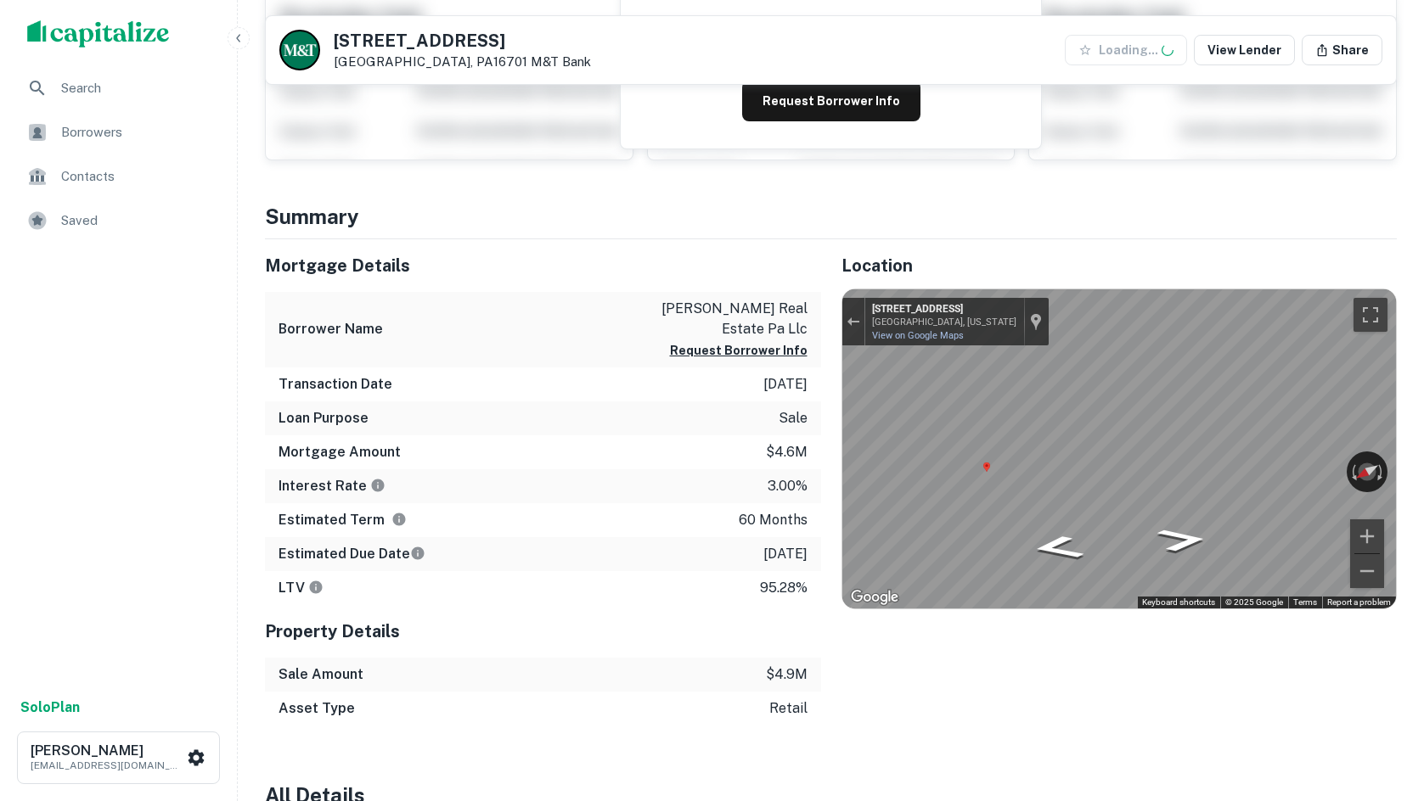
scroll to position [170, 0]
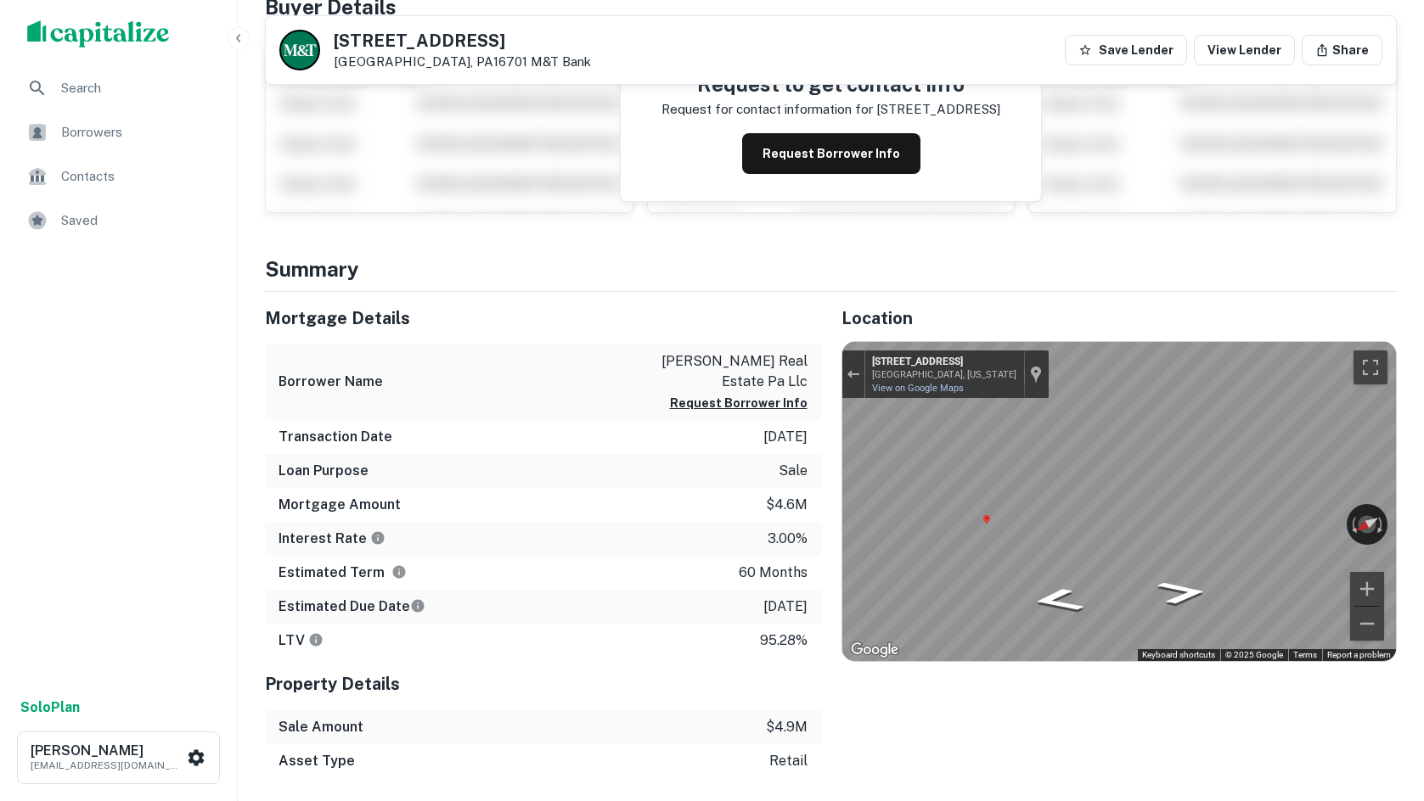
drag, startPoint x: 994, startPoint y: 264, endPoint x: 1022, endPoint y: 28, distance: 237.7
click at [995, 254] on h4 "Summary" at bounding box center [831, 269] width 1132 height 31
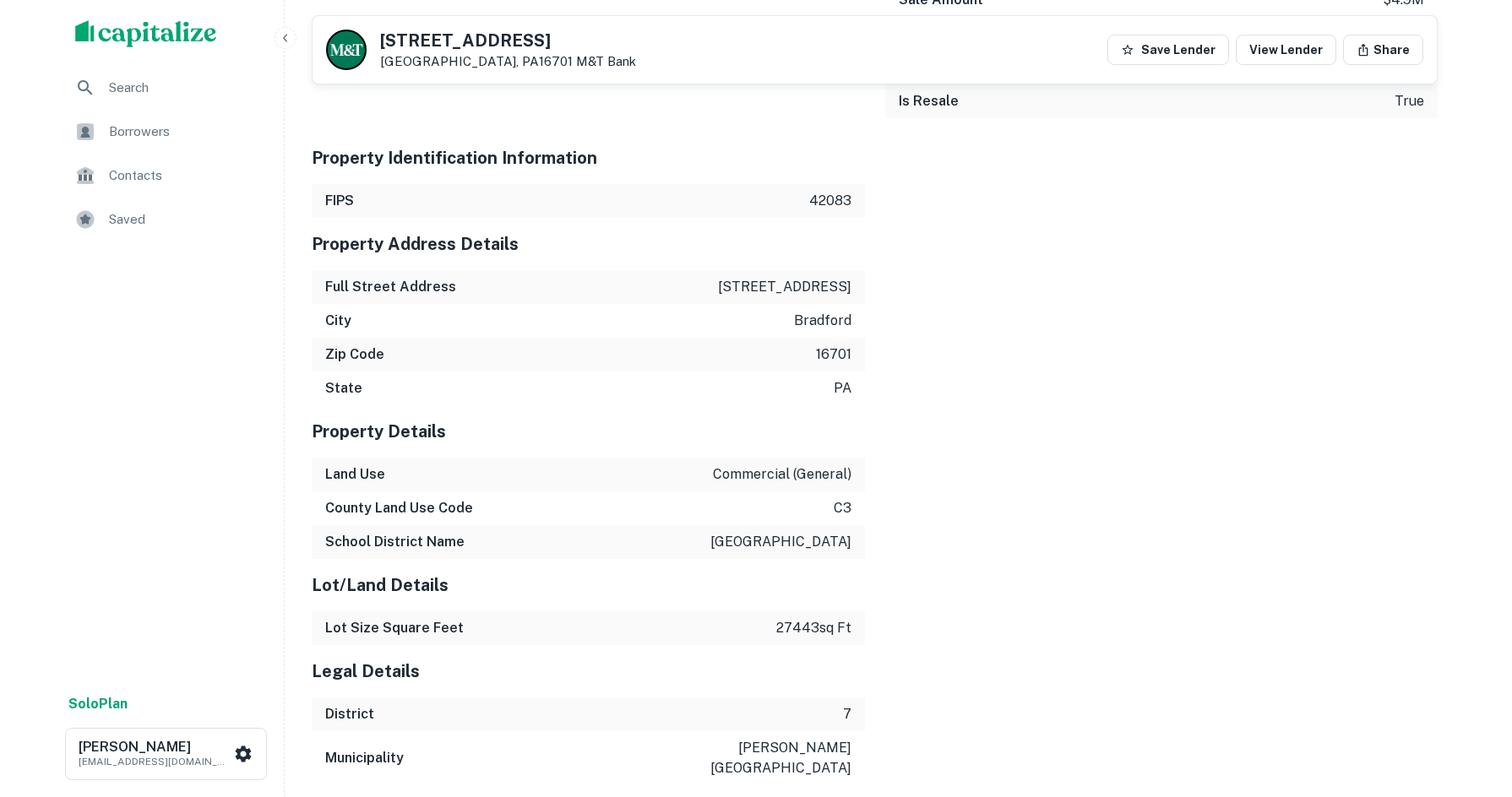
scroll to position [1479, 0]
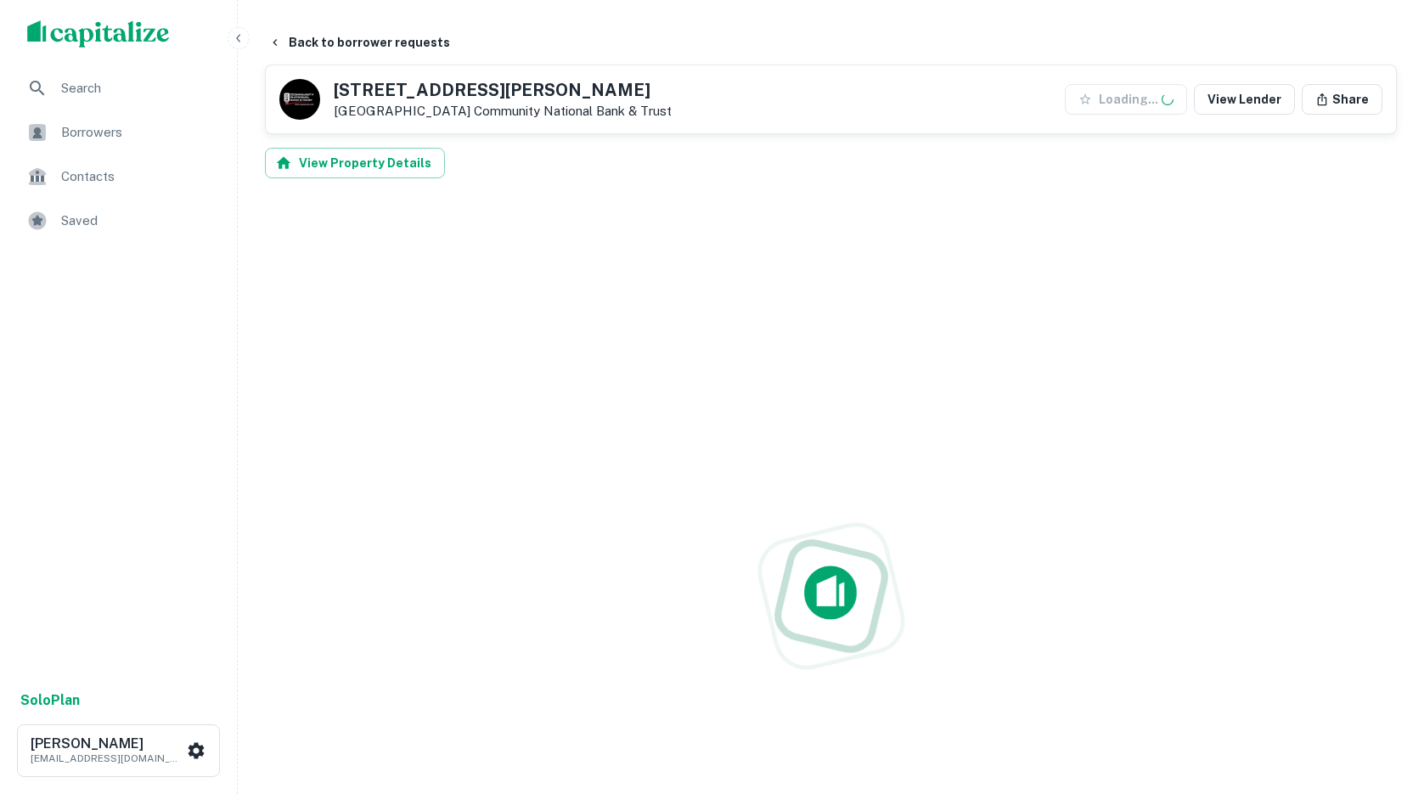
scroll to position [679, 0]
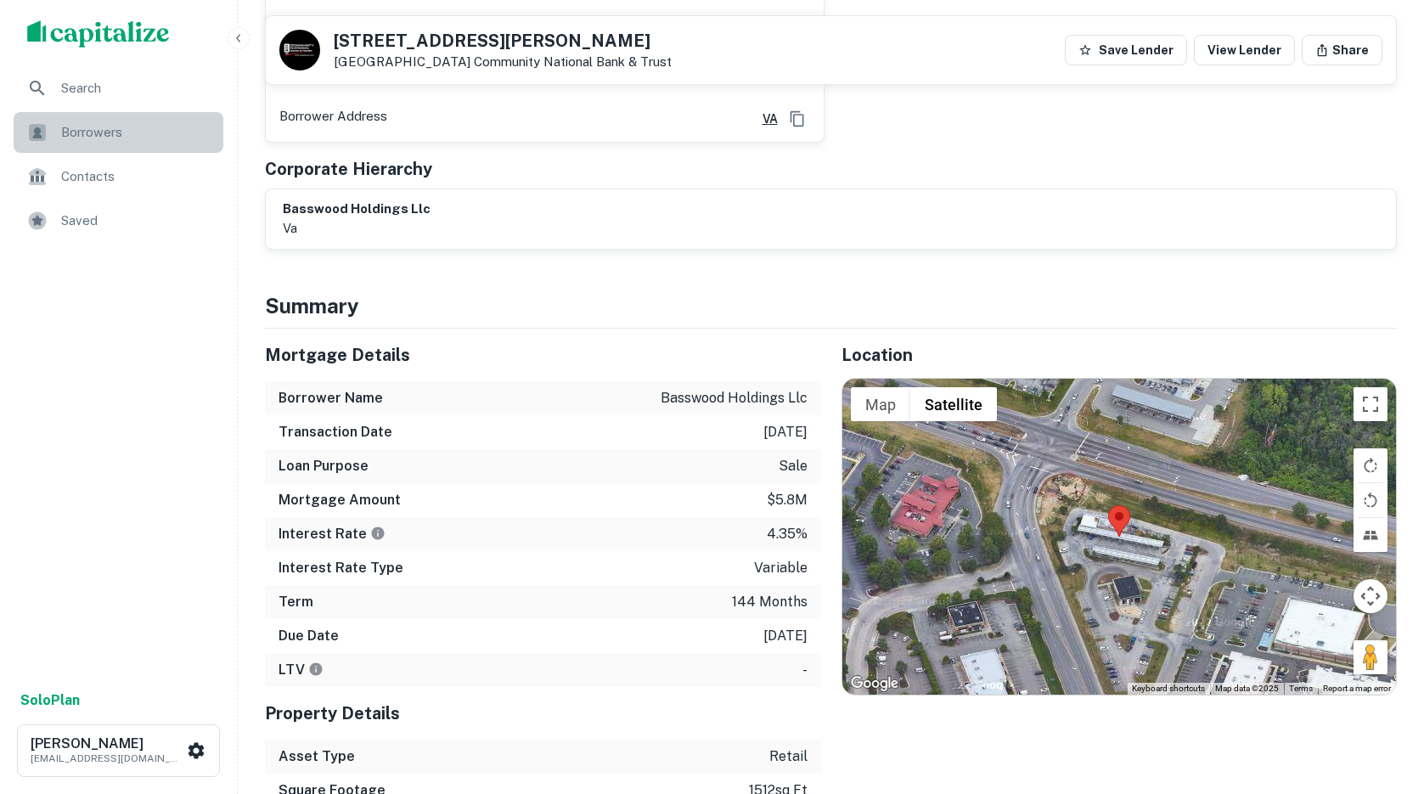
click at [107, 120] on div "Borrowers" at bounding box center [119, 132] width 210 height 41
